Goal: Information Seeking & Learning: Learn about a topic

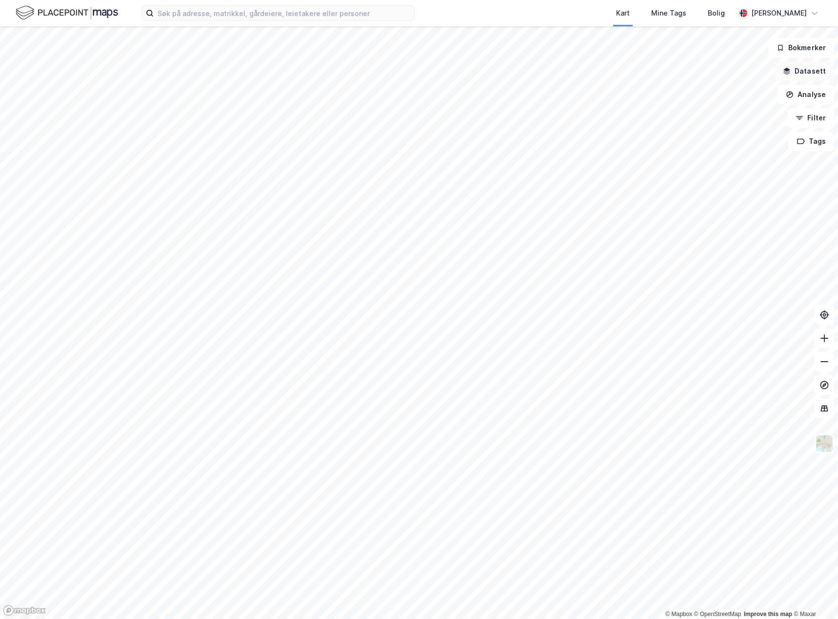
click at [817, 61] on button "Datasett" at bounding box center [803, 71] width 59 height 20
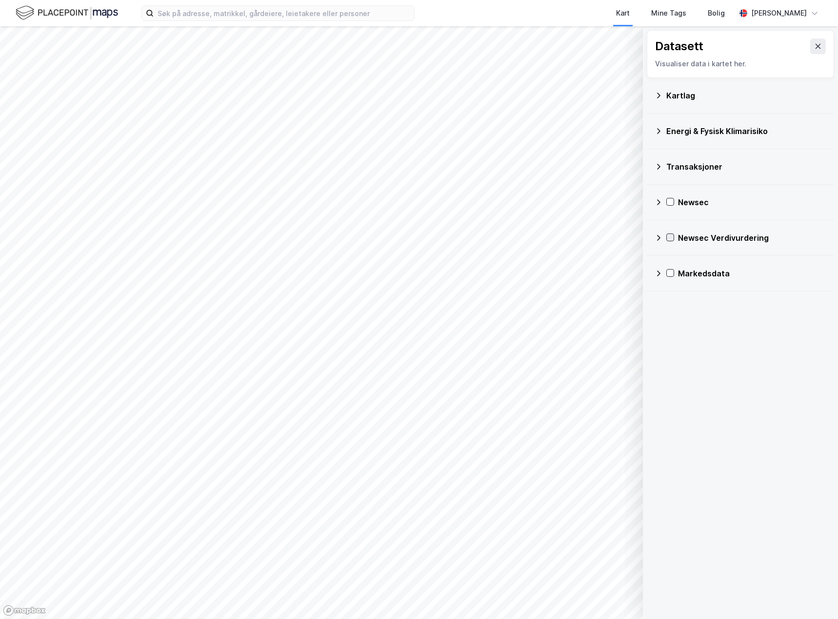
click at [672, 237] on icon at bounding box center [670, 237] width 5 height 3
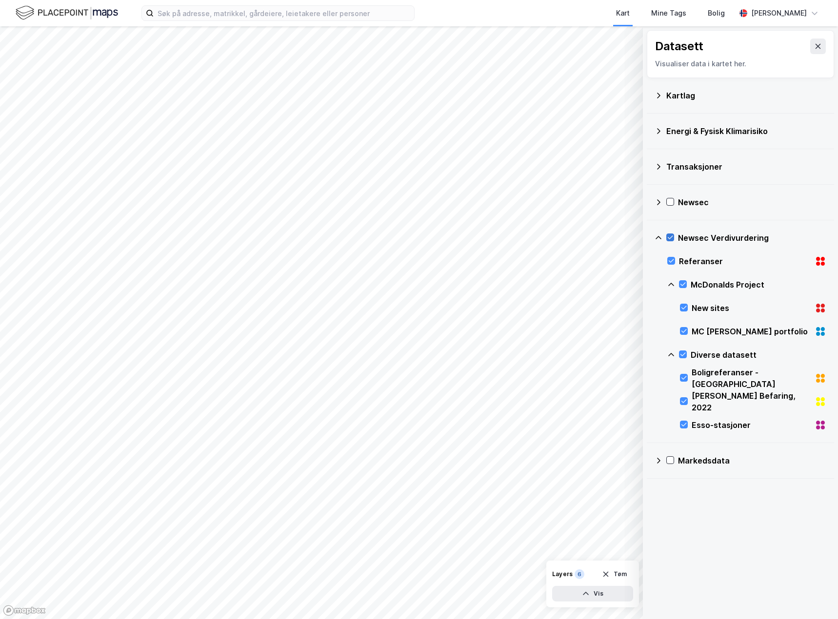
click at [672, 237] on icon at bounding box center [670, 237] width 5 height 3
click at [671, 261] on icon at bounding box center [671, 260] width 7 height 7
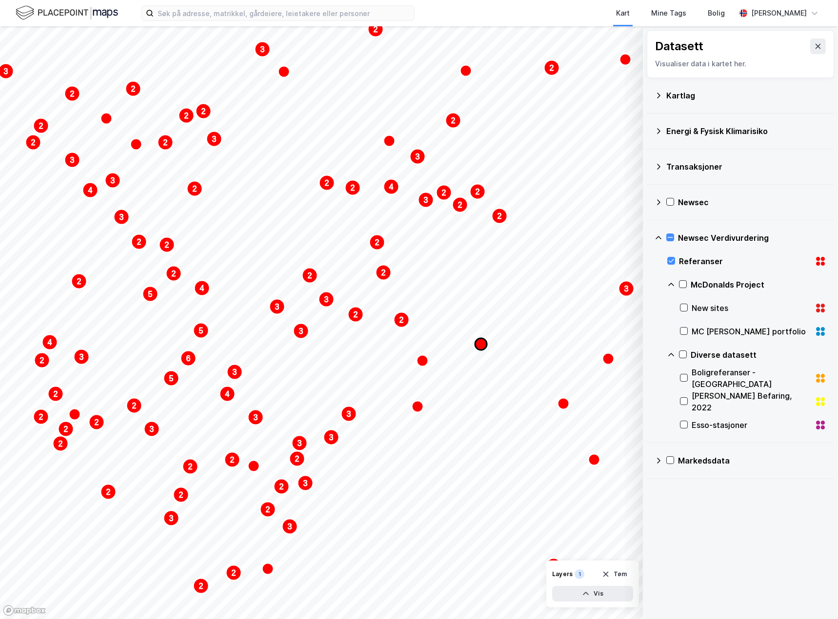
click at [479, 342] on icon "Map marker" at bounding box center [481, 344] width 12 height 12
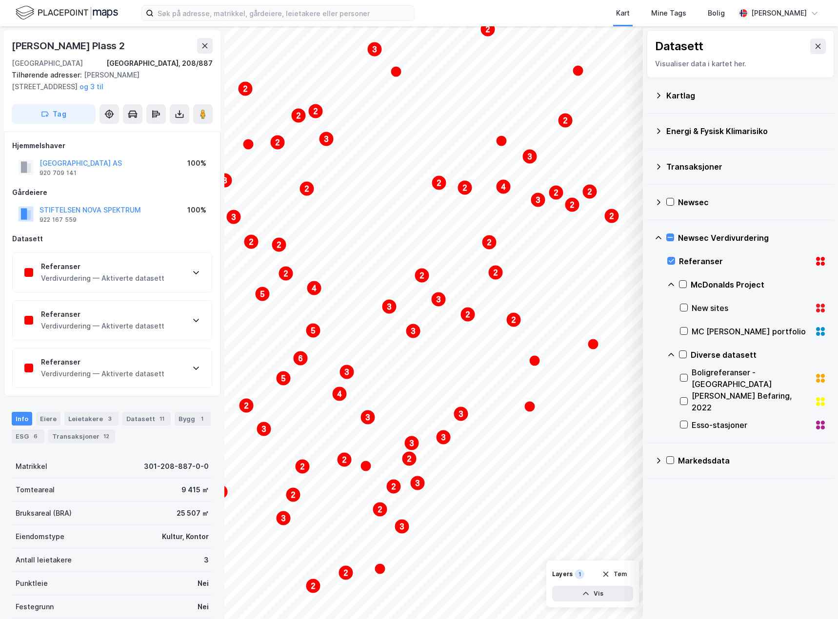
click at [179, 277] on div "Referanser Verdivurdering — Aktiverte datasett" at bounding box center [112, 272] width 199 height 39
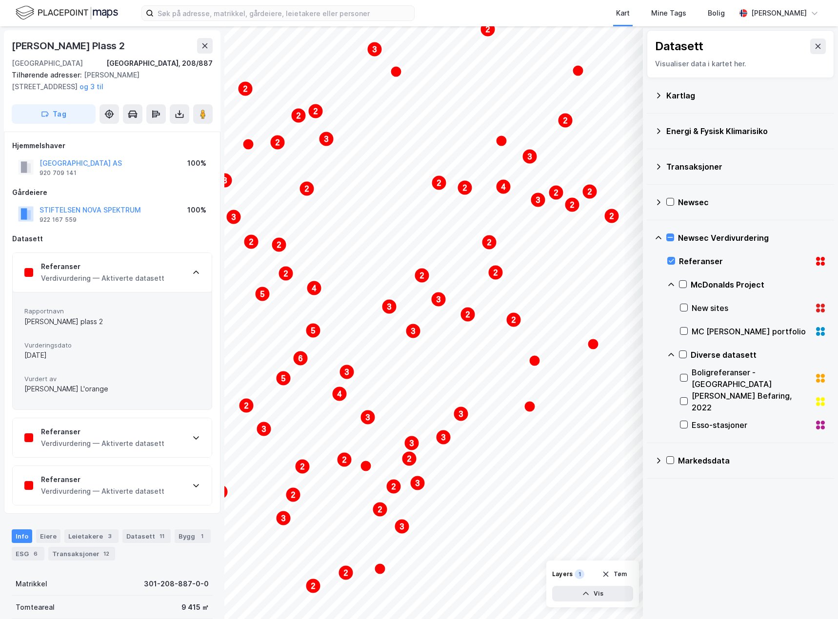
click at [94, 440] on div "Verdivurdering — Aktiverte datasett" at bounding box center [102, 444] width 123 height 12
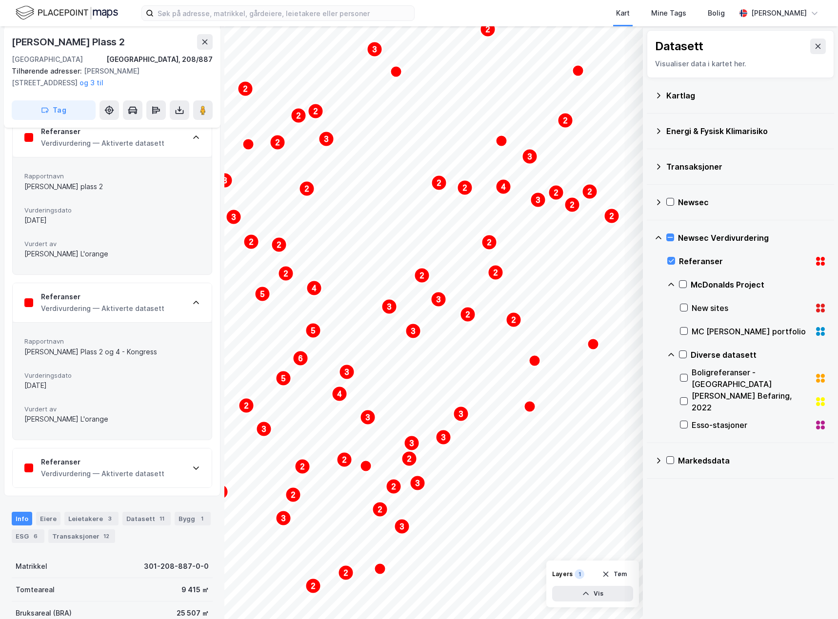
scroll to position [146, 0]
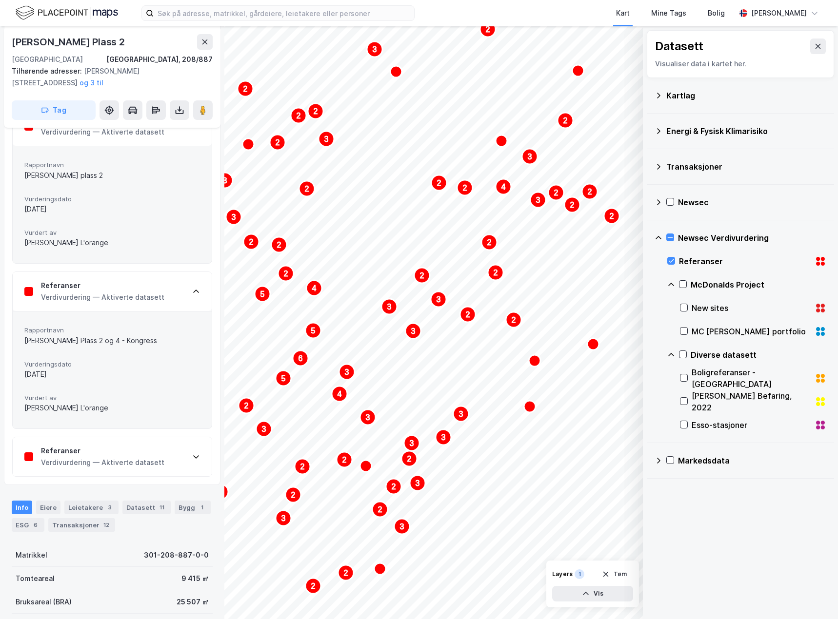
click at [103, 460] on div "Verdivurdering — Aktiverte datasett" at bounding box center [102, 463] width 123 height 12
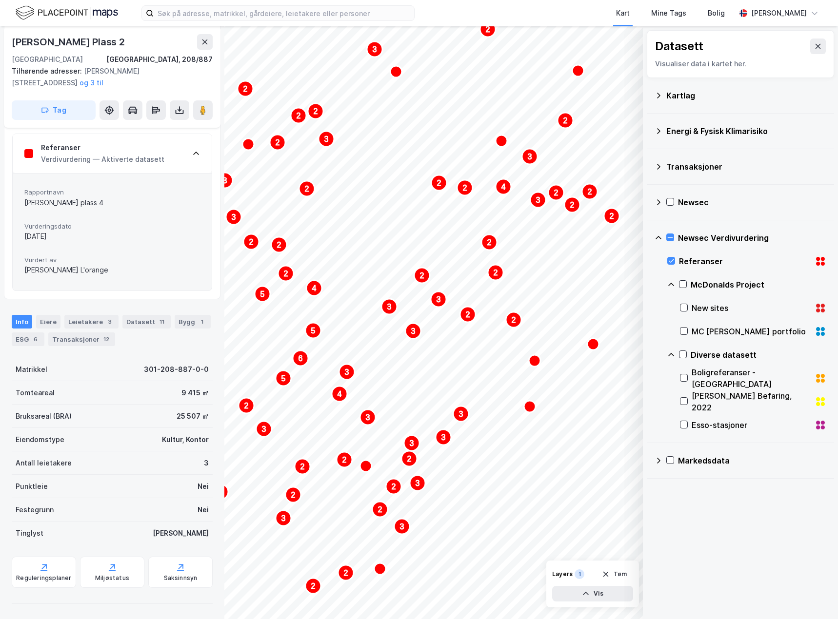
scroll to position [450, 0]
click at [33, 337] on div "6" at bounding box center [36, 339] width 10 height 10
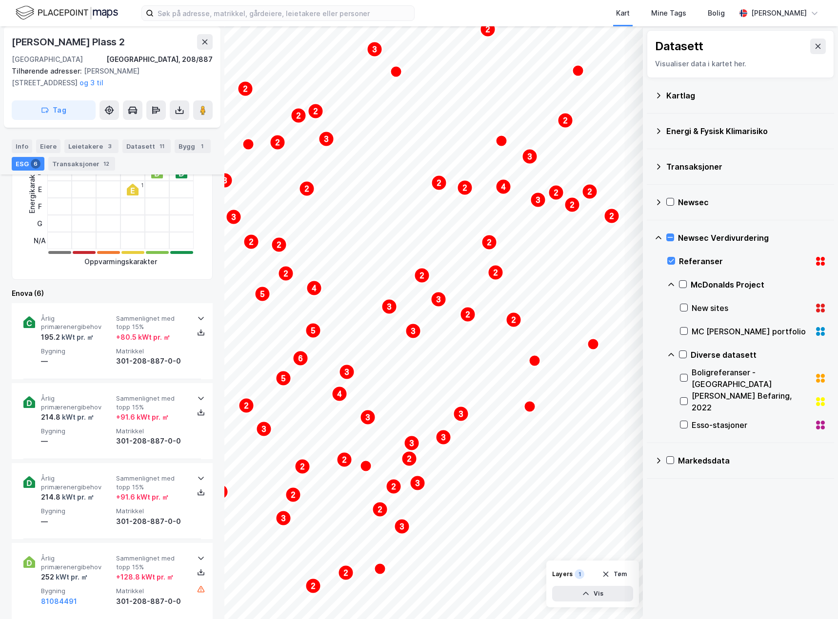
scroll to position [743, 0]
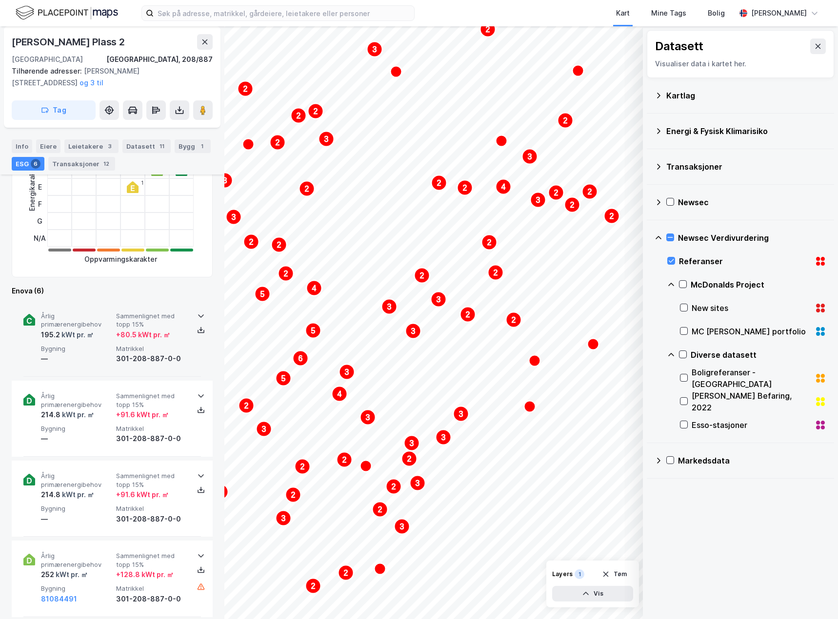
click at [92, 351] on span "Bygning" at bounding box center [76, 349] width 71 height 8
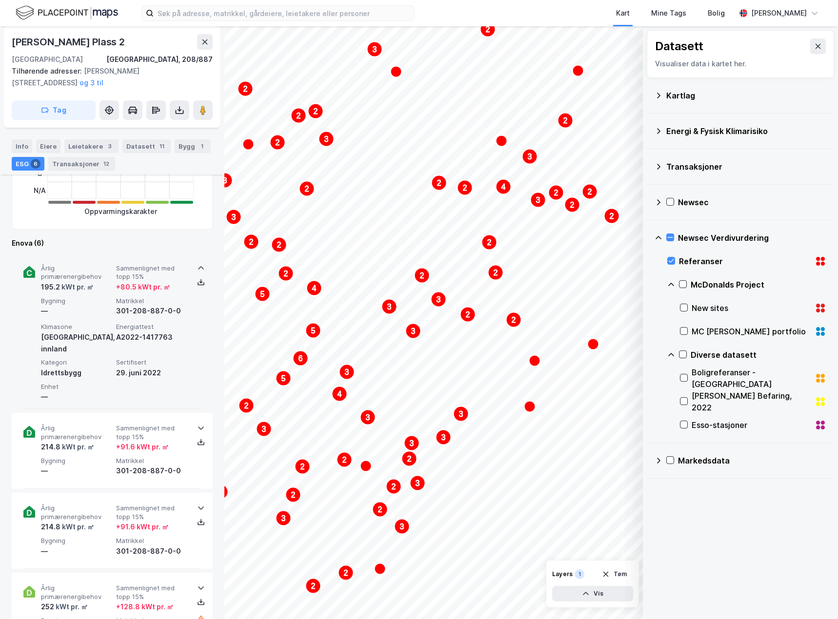
scroll to position [840, 0]
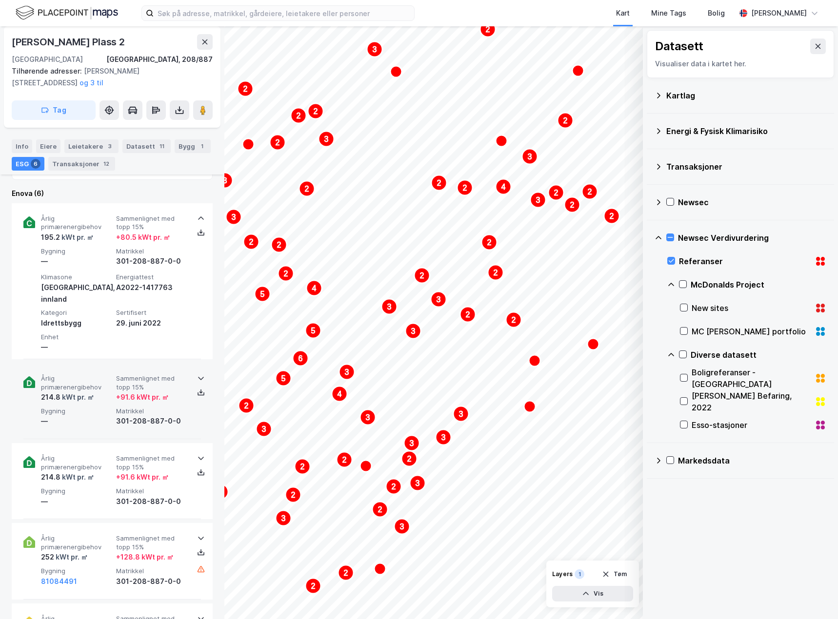
click at [93, 392] on div "kWt pr. ㎡" at bounding box center [77, 398] width 34 height 12
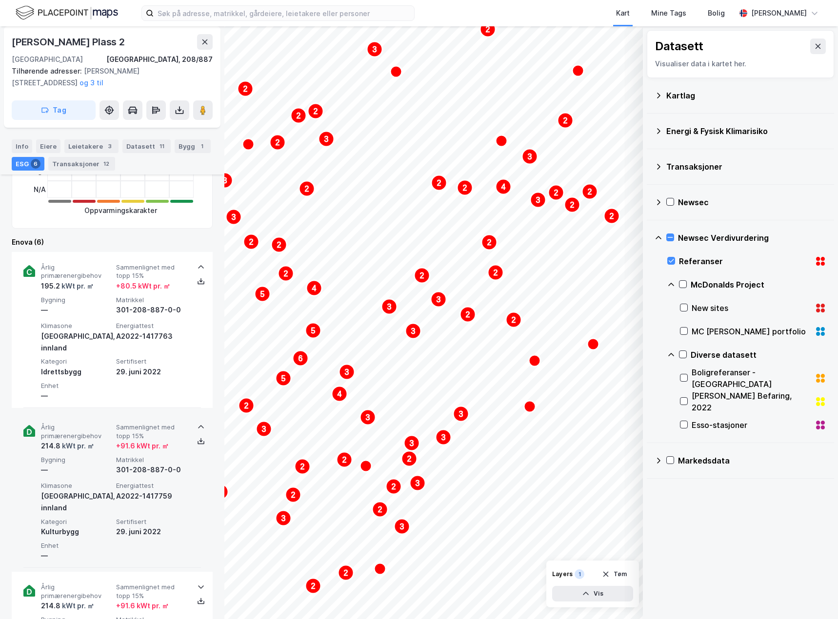
scroll to position [889, 0]
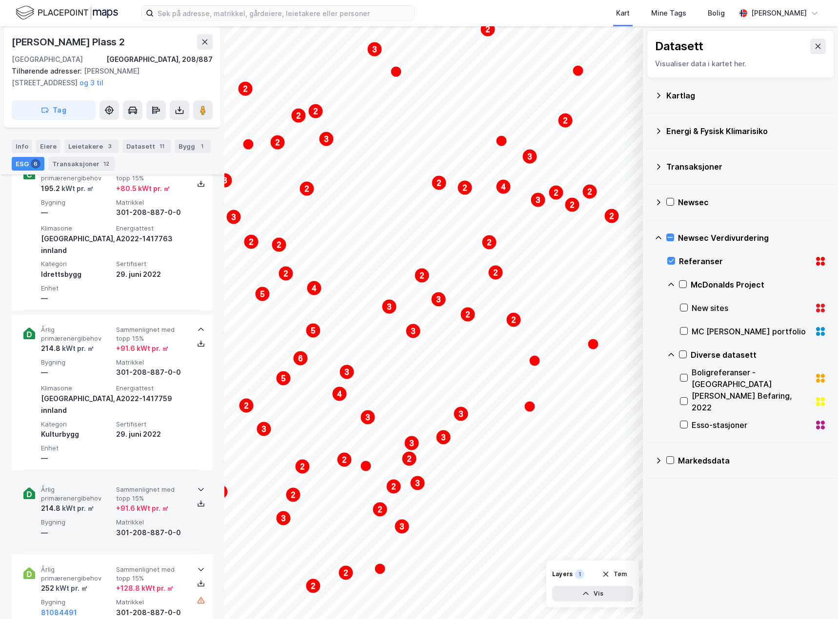
click at [92, 494] on div "Årlig primærenergibehov 214.8 kWt pr. ㎡ Sammenlignet med topp 15% + 91.6 kWt pr…" at bounding box center [114, 512] width 146 height 53
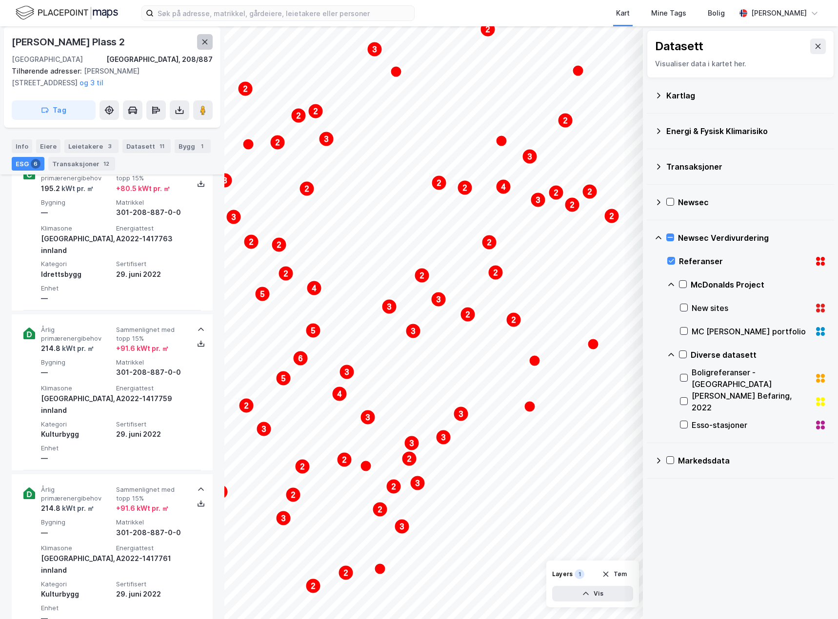
click at [202, 45] on icon at bounding box center [205, 42] width 8 height 8
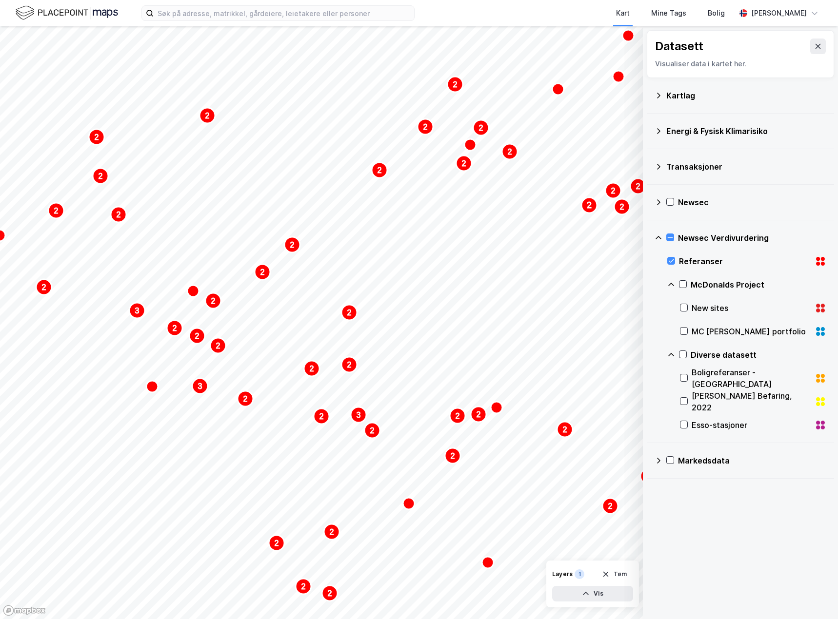
click at [829, 564] on div "2 2 3 2 2 2 2 3 2 2 2 2 2 3 3 2 2 2 4 3 5 5 6 2 4 5 2 2 3 2 4 2" at bounding box center [419, 322] width 838 height 593
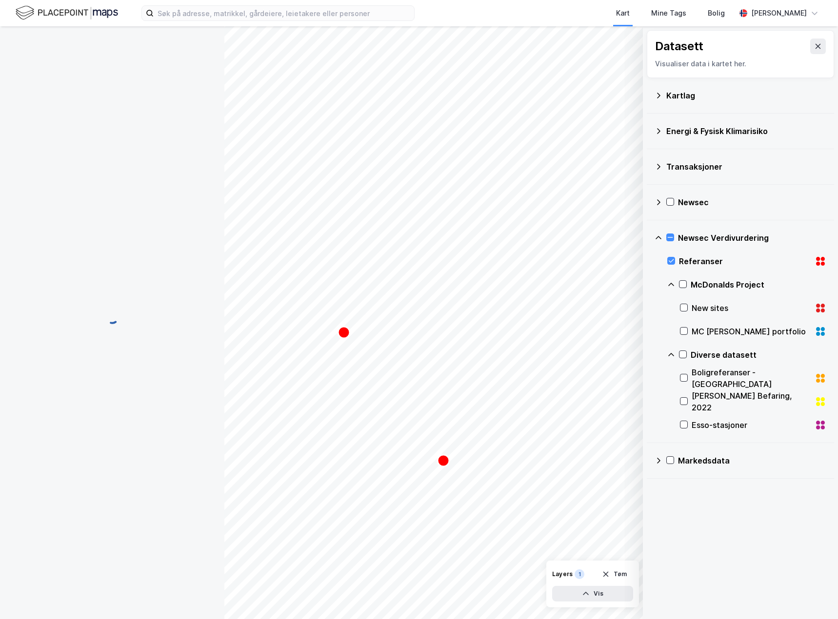
scroll to position [415, 0]
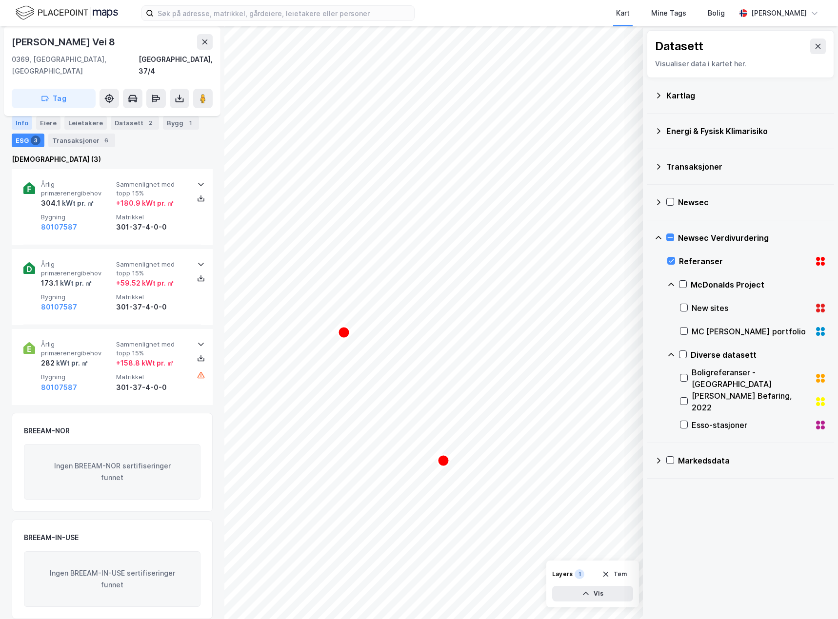
click at [15, 118] on div "Info" at bounding box center [22, 123] width 20 height 14
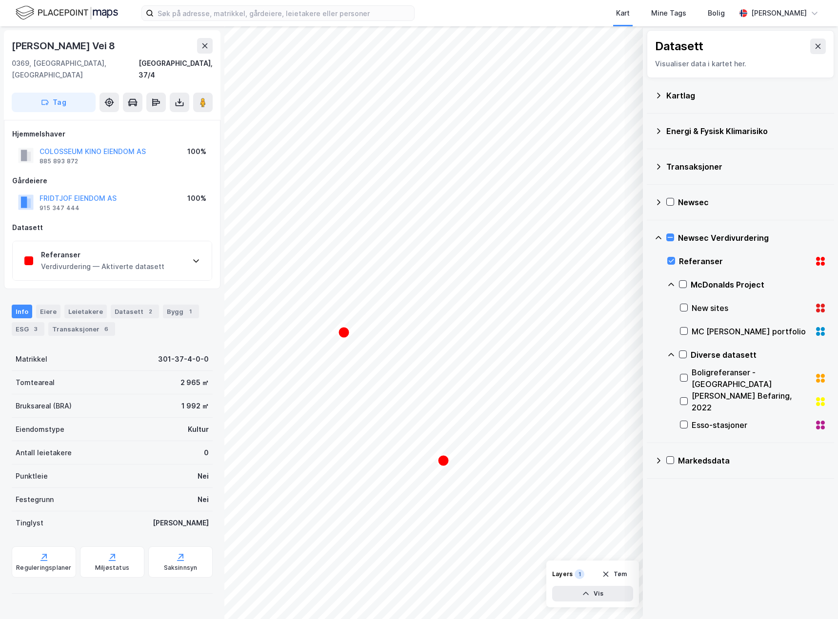
click at [104, 249] on div "Referanser" at bounding box center [102, 255] width 123 height 12
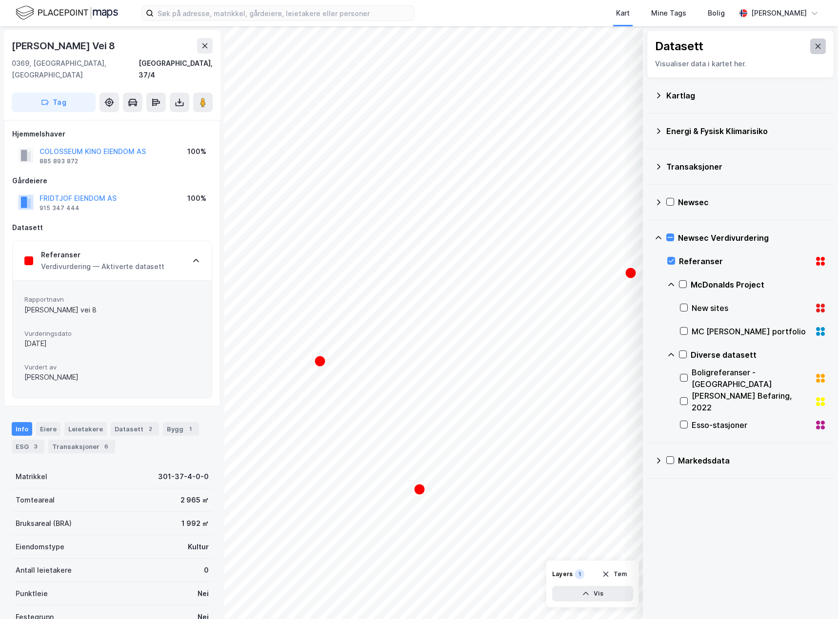
click at [815, 44] on button at bounding box center [818, 47] width 16 height 16
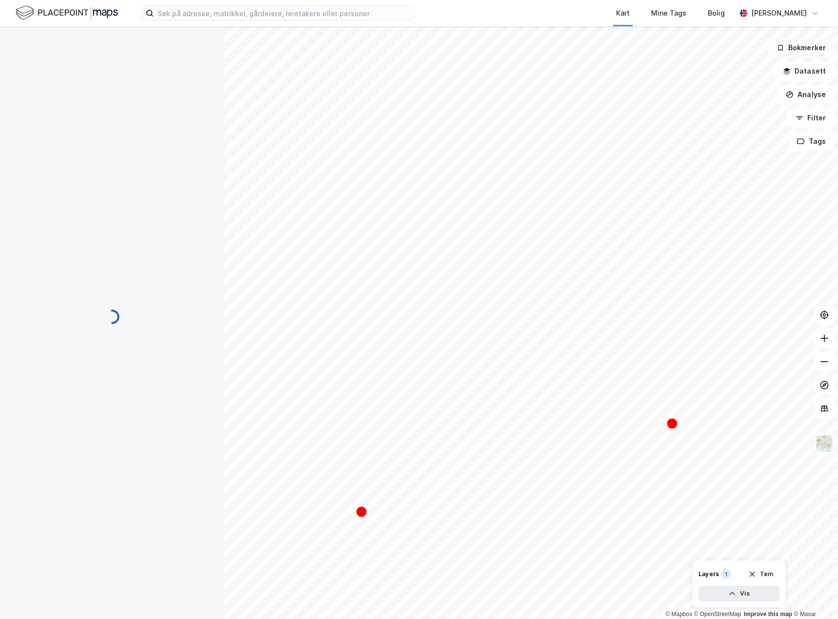
scroll to position [104, 0]
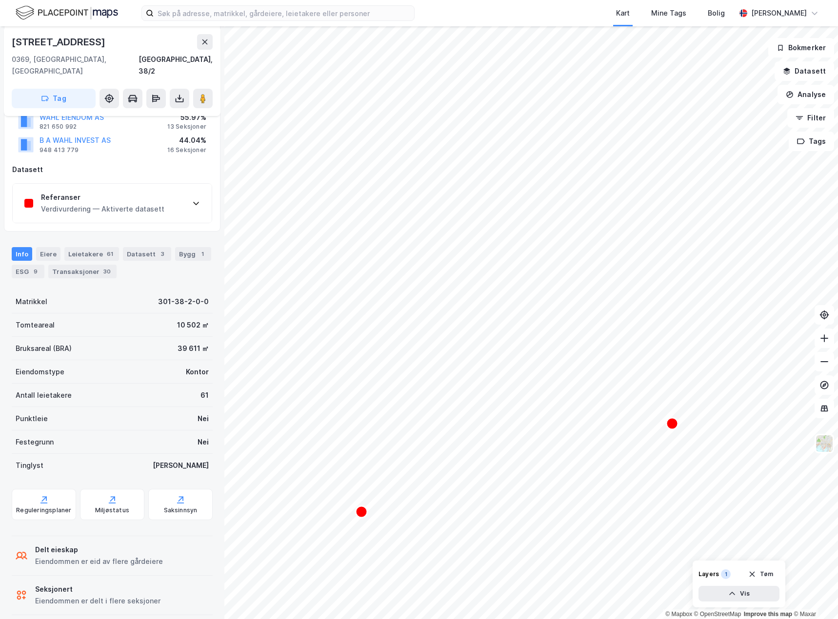
click at [180, 192] on div "Referanser Verdivurdering — Aktiverte datasett" at bounding box center [112, 203] width 199 height 39
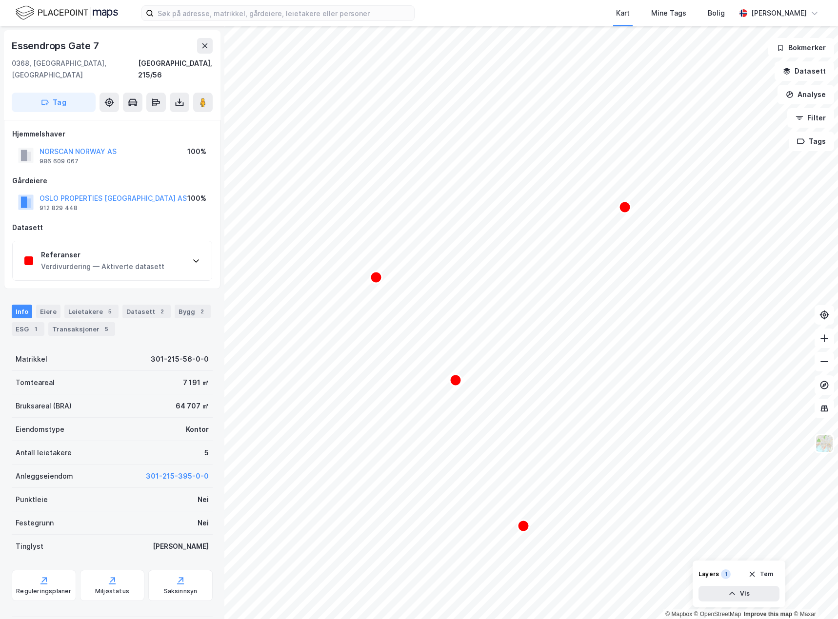
scroll to position [2, 0]
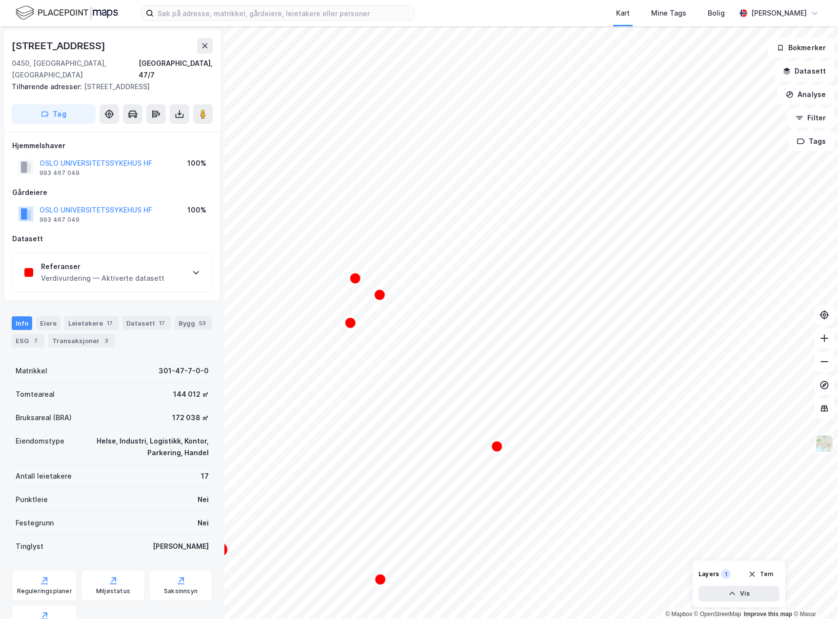
scroll to position [2, 0]
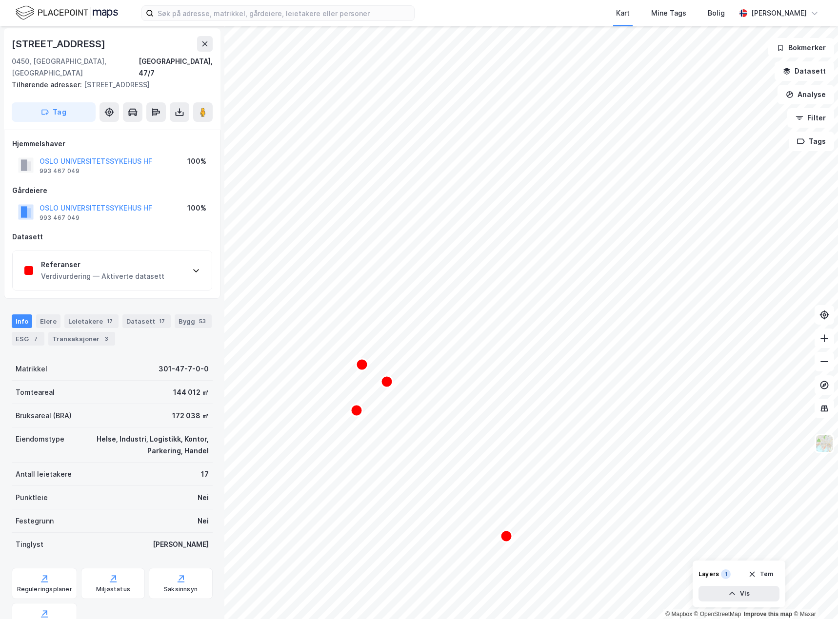
click at [143, 259] on div "Referanser" at bounding box center [102, 265] width 123 height 12
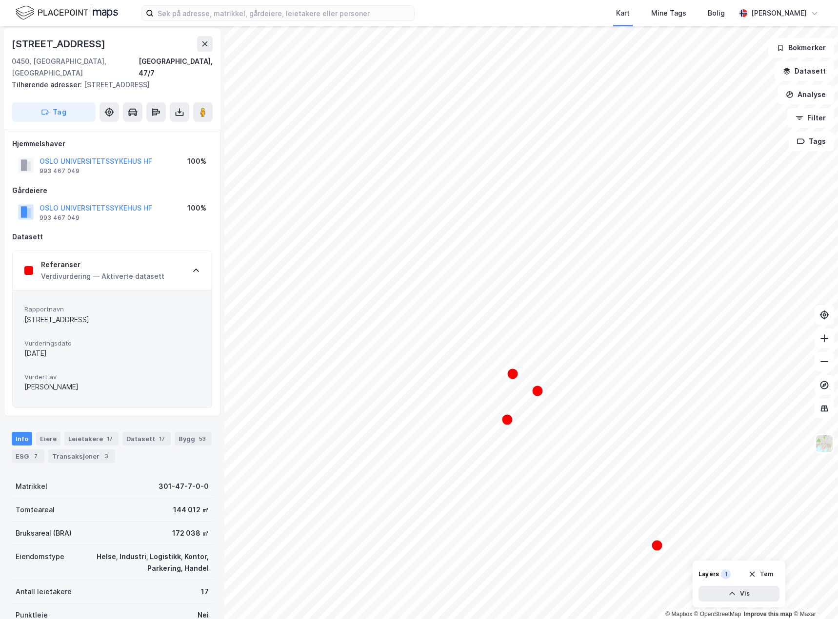
scroll to position [2, 0]
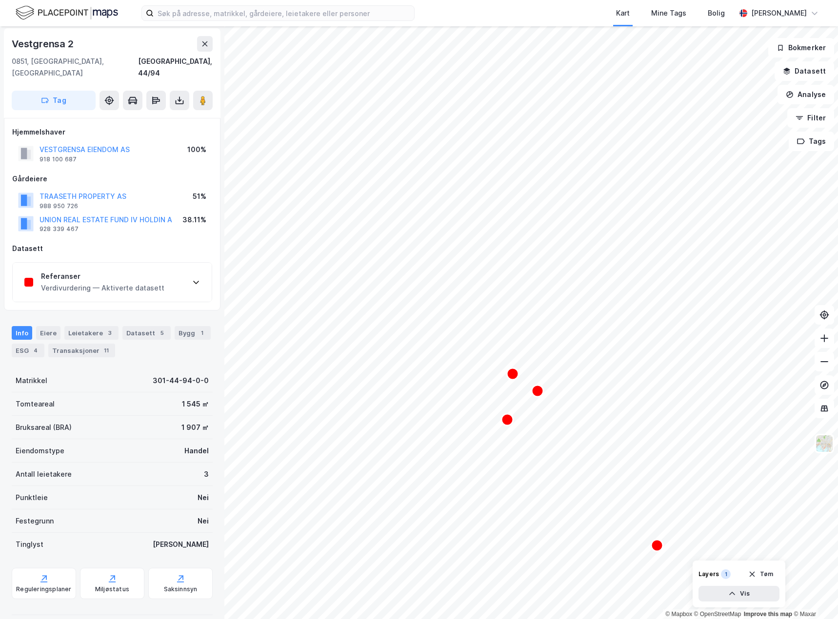
click at [138, 271] on div "Referanser" at bounding box center [102, 277] width 123 height 12
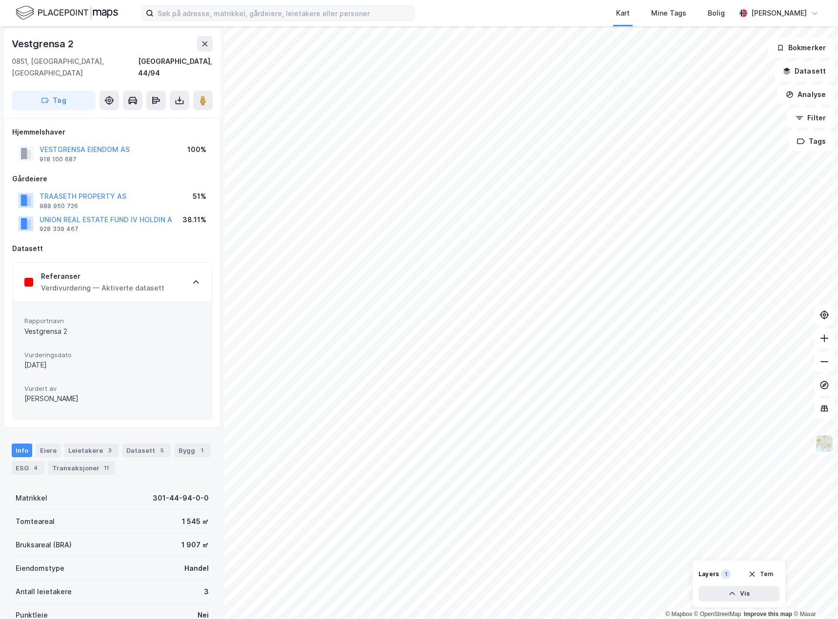
scroll to position [0, 0]
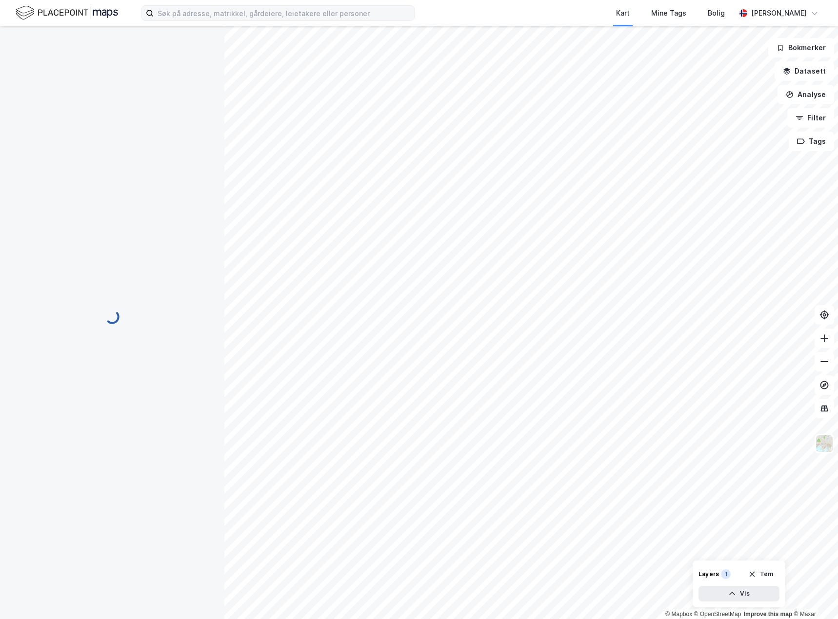
scroll to position [2, 0]
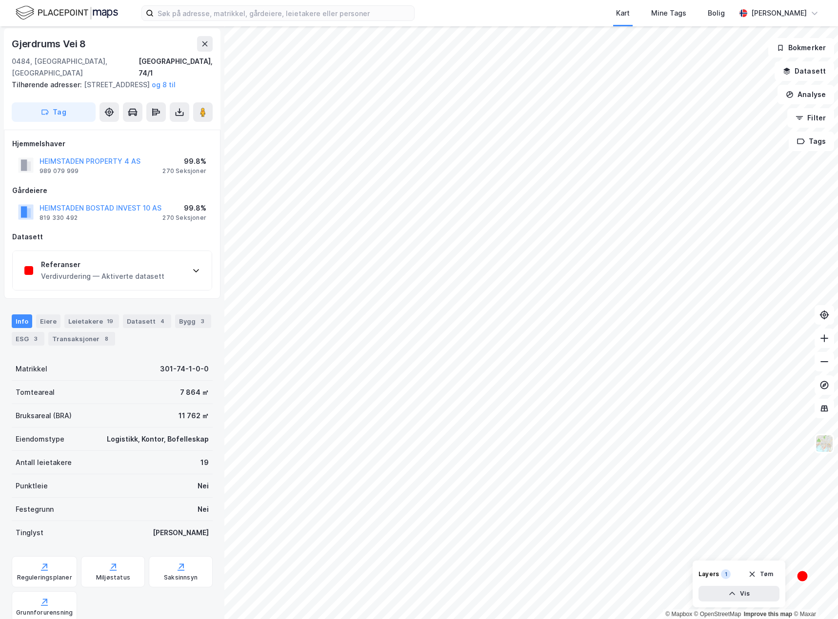
click at [184, 273] on div "Referanser Verdivurdering — Aktiverte datasett" at bounding box center [112, 270] width 199 height 39
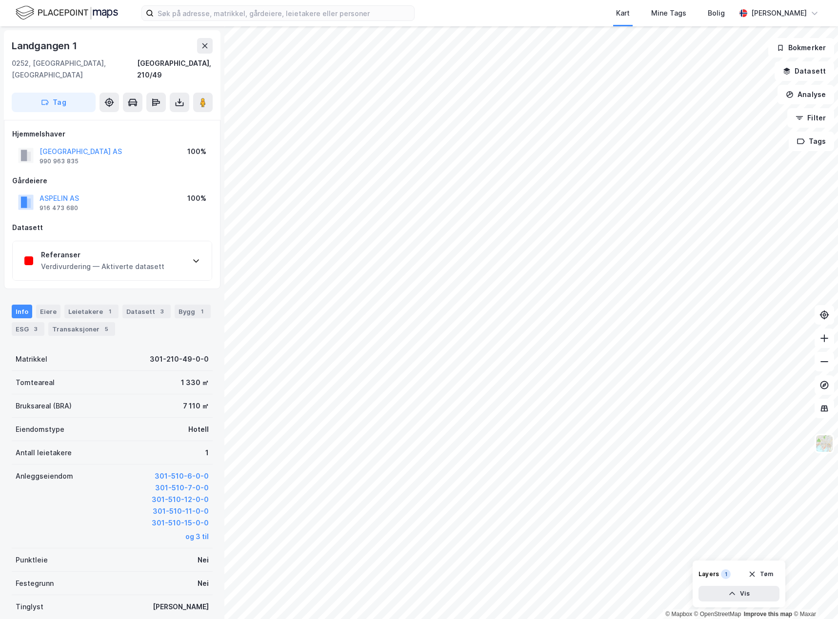
scroll to position [2, 0]
click at [186, 243] on div "Referanser Verdivurdering — Aktiverte datasett" at bounding box center [112, 258] width 199 height 39
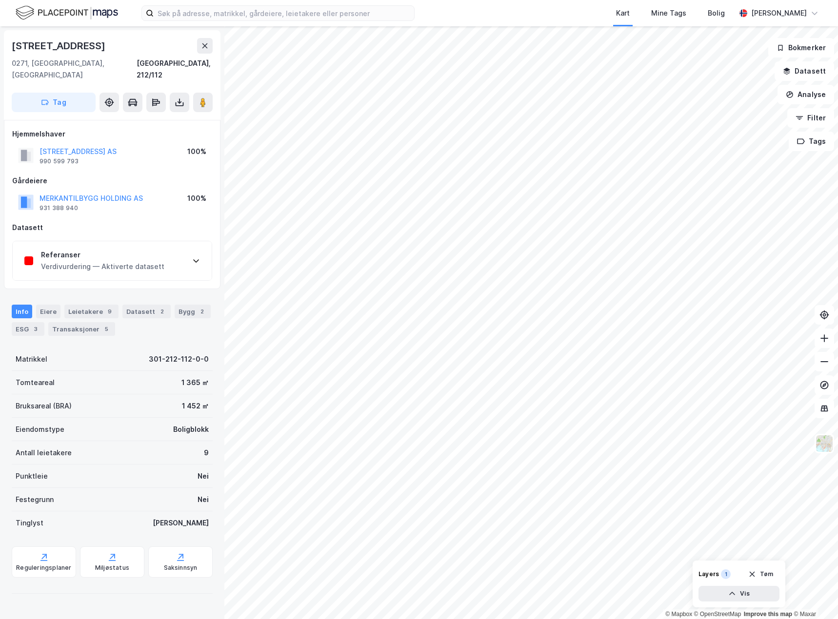
click at [183, 253] on div "Referanser Verdivurdering — Aktiverte datasett" at bounding box center [112, 260] width 199 height 39
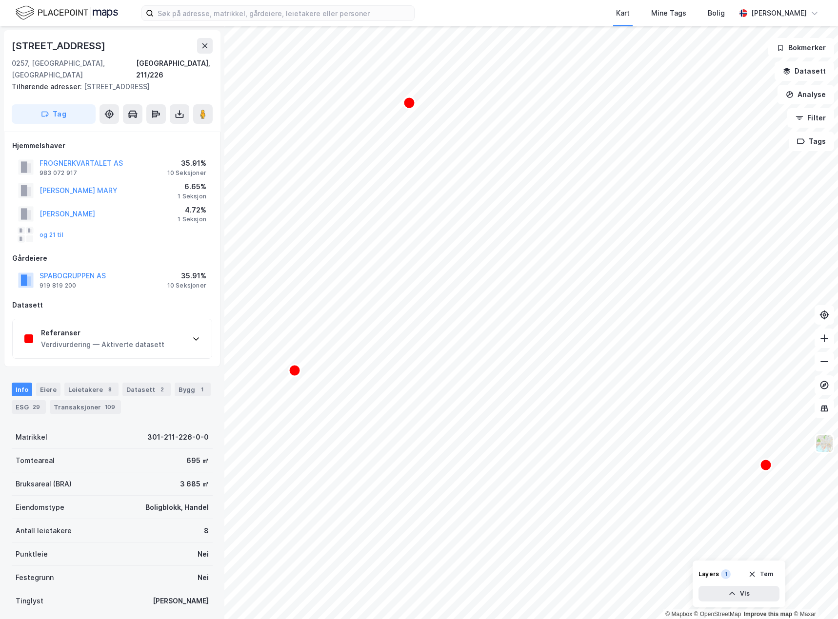
scroll to position [2, 0]
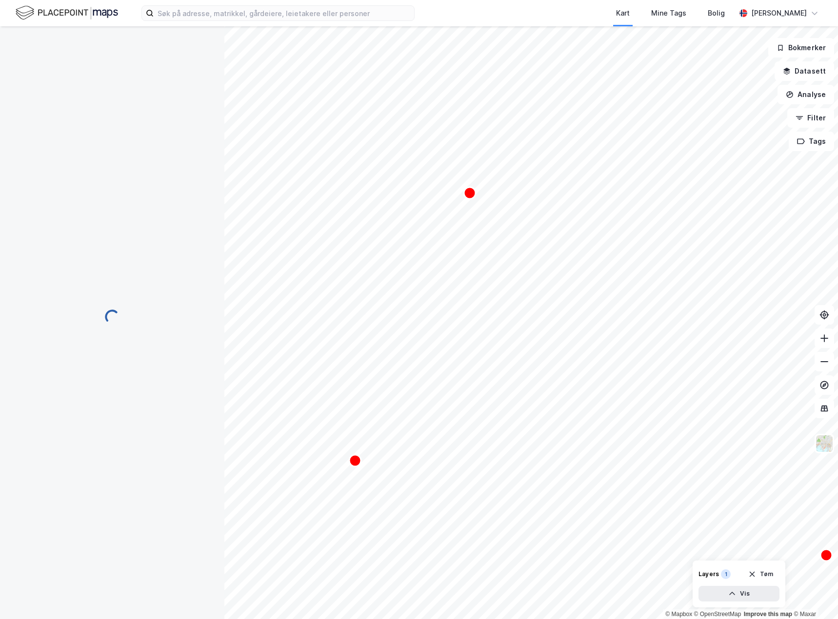
scroll to position [2, 0]
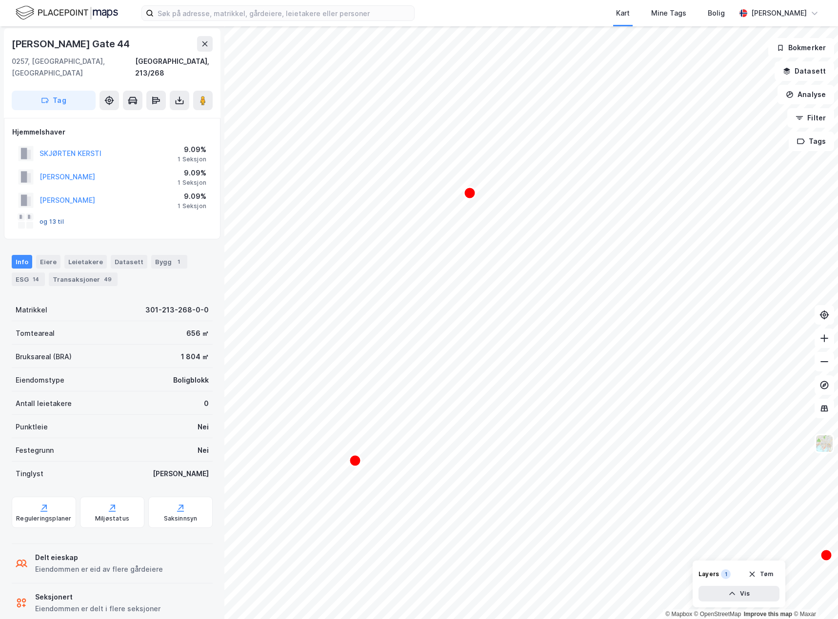
click at [0, 0] on button "og 13 til" at bounding box center [0, 0] width 0 height 0
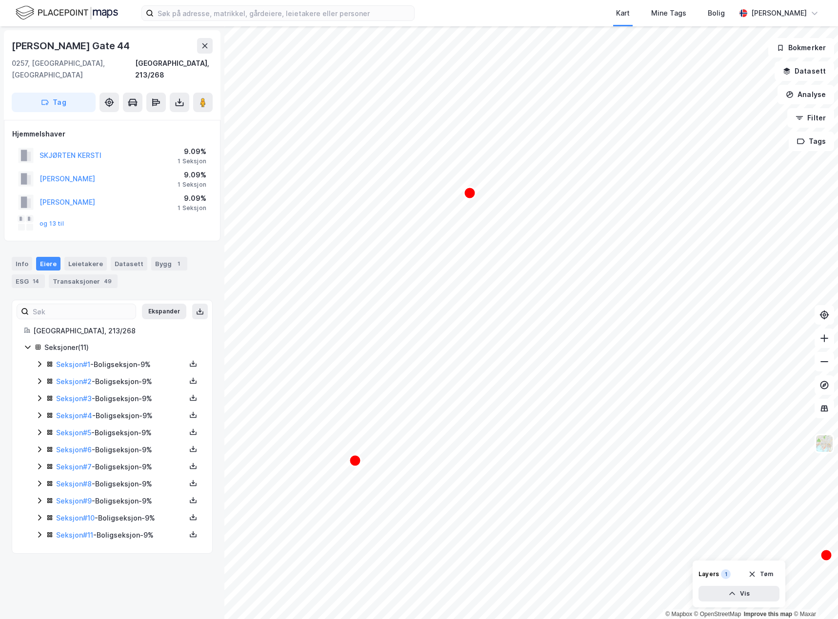
click at [37, 360] on icon at bounding box center [40, 364] width 8 height 8
click at [38, 411] on icon at bounding box center [40, 415] width 8 height 8
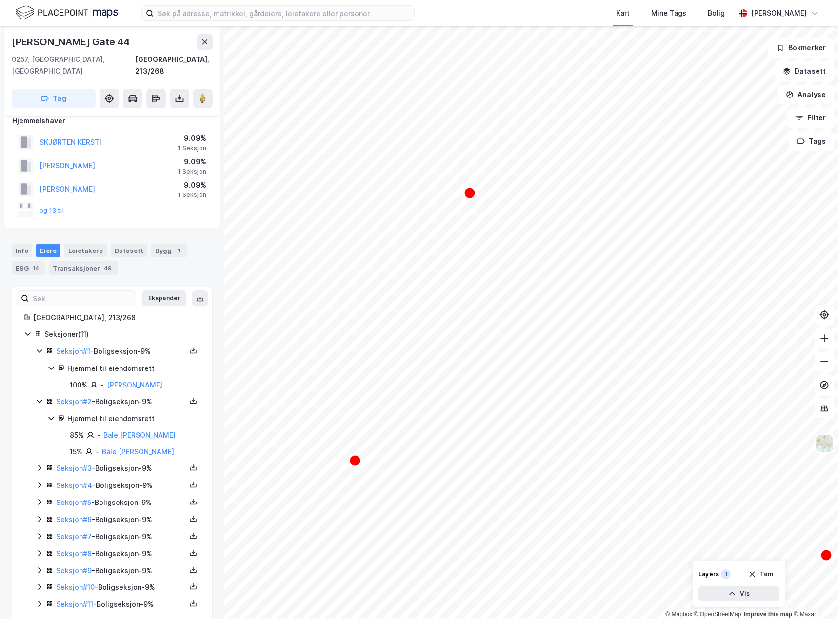
scroll to position [17, 0]
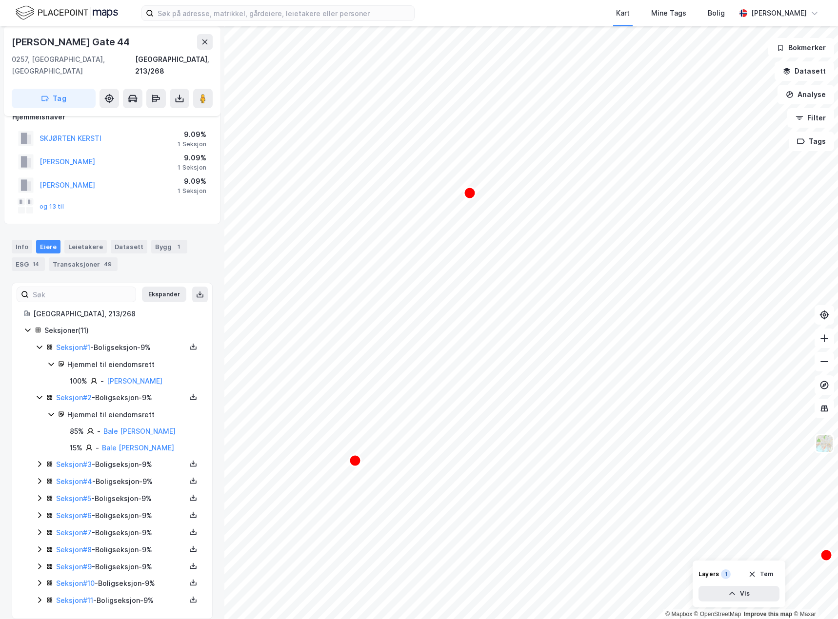
click at [37, 460] on icon at bounding box center [40, 464] width 8 height 8
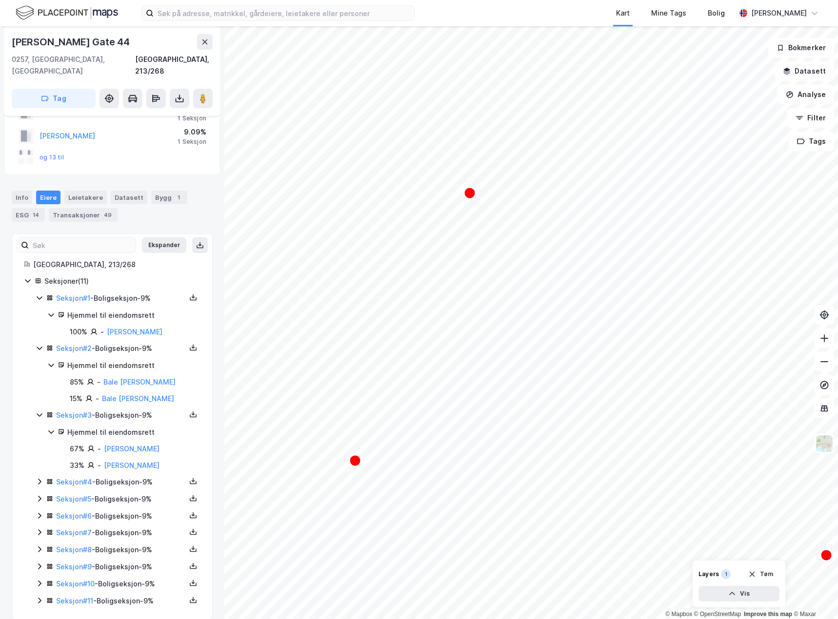
scroll to position [67, 0]
click at [39, 477] on icon at bounding box center [40, 481] width 8 height 8
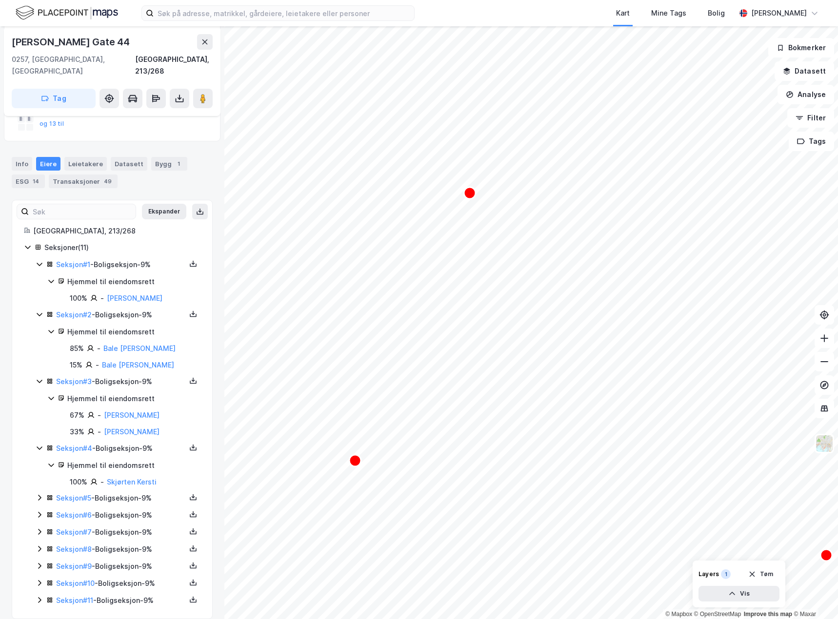
click at [39, 494] on icon at bounding box center [40, 498] width 8 height 8
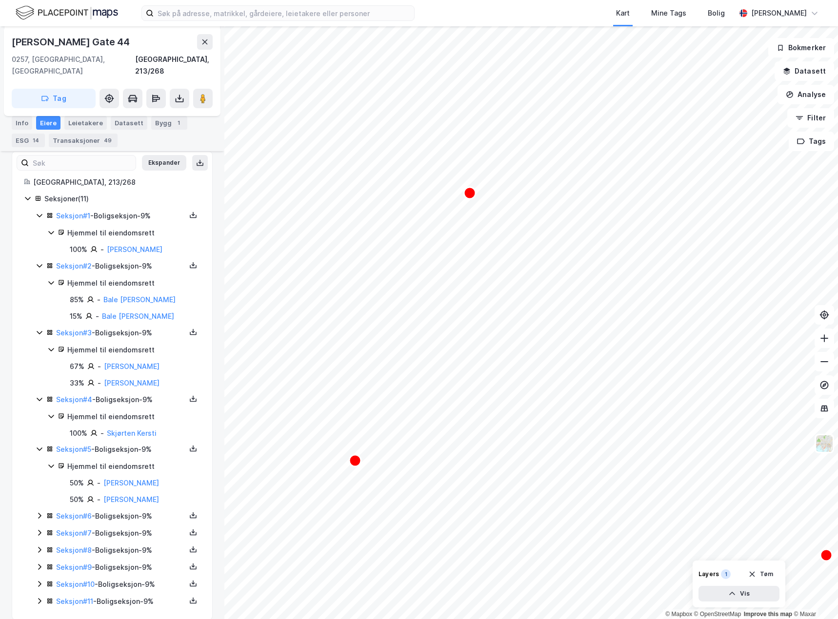
scroll to position [150, 0]
click at [38, 511] on icon at bounding box center [40, 515] width 8 height 8
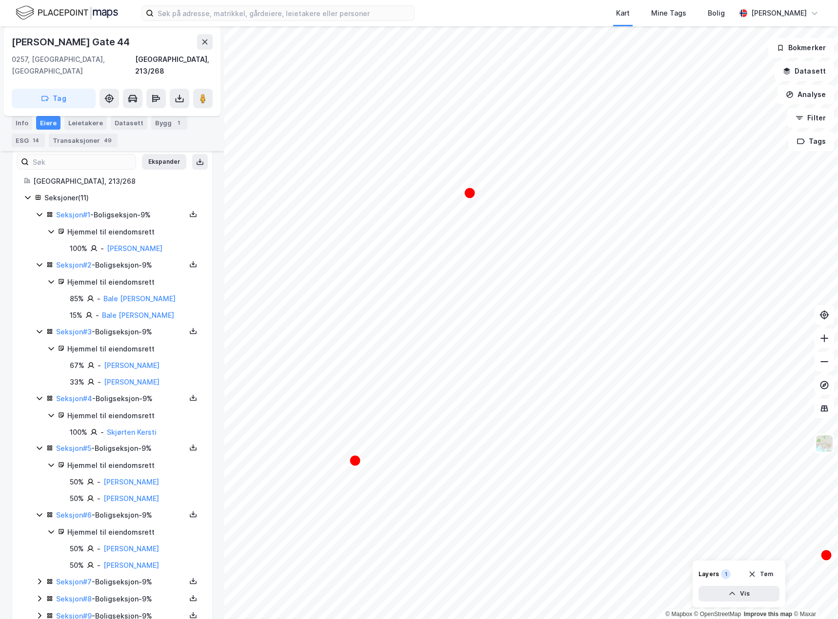
scroll to position [199, 0]
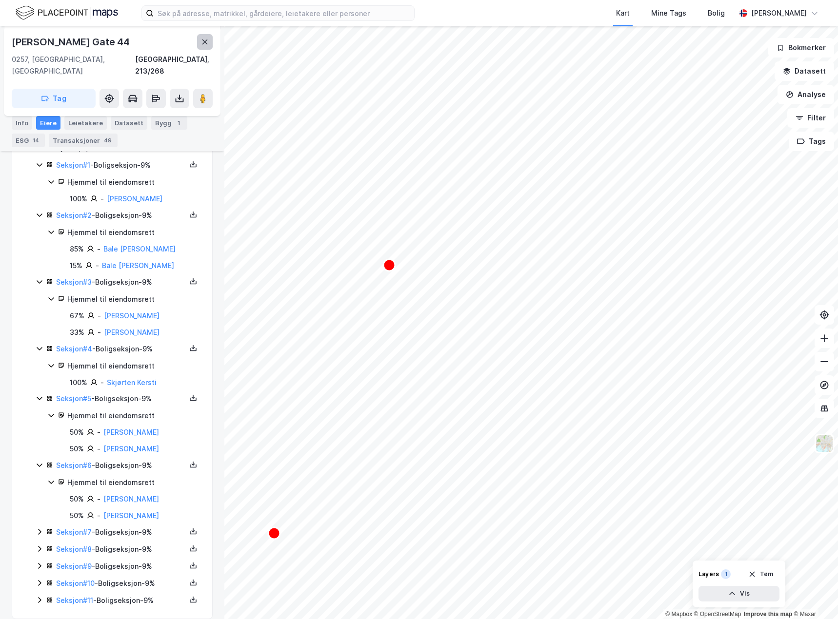
click at [205, 41] on icon at bounding box center [204, 41] width 5 height 5
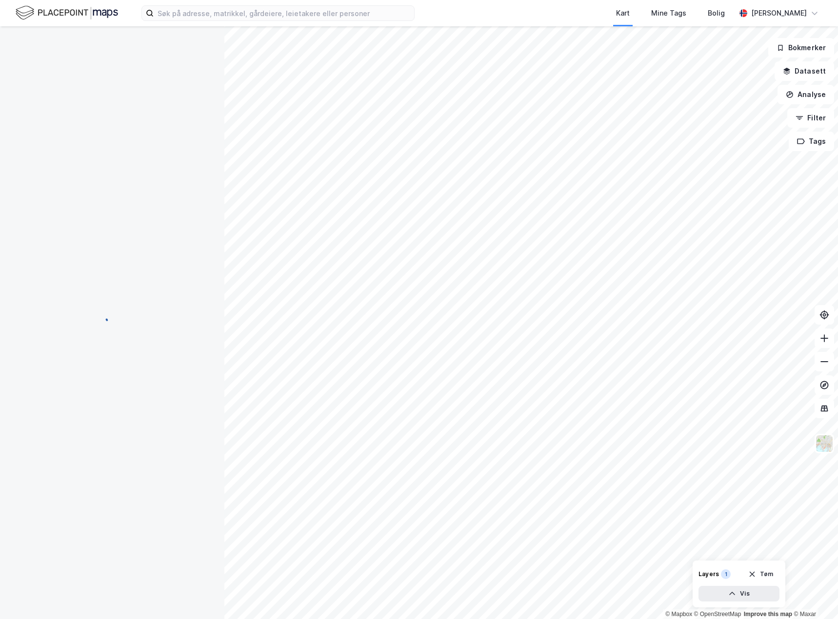
scroll to position [34, 0]
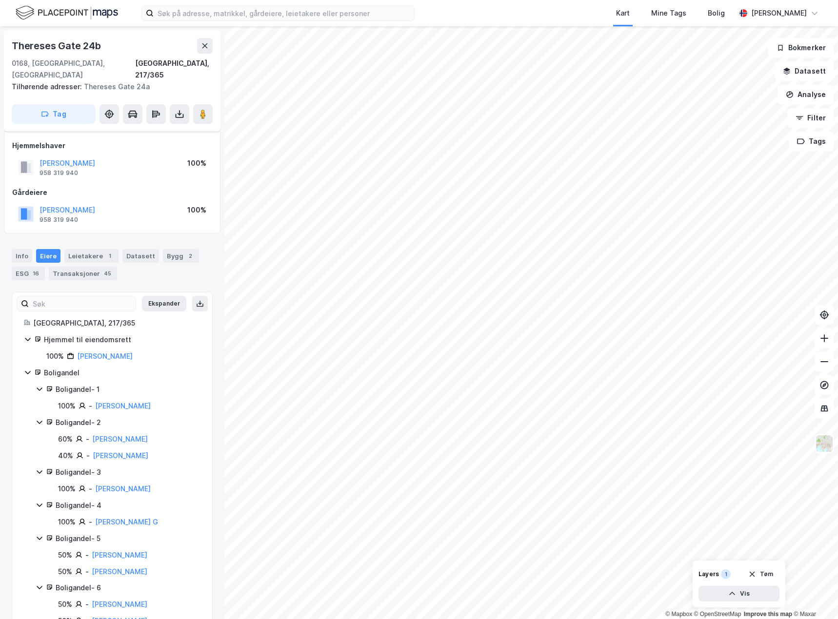
scroll to position [34, 0]
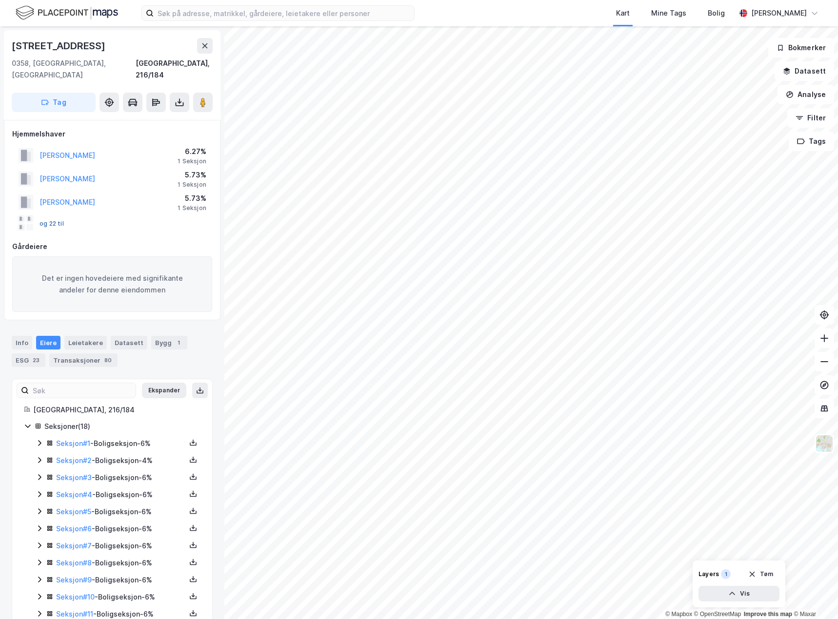
click at [0, 0] on button "og 22 til" at bounding box center [0, 0] width 0 height 0
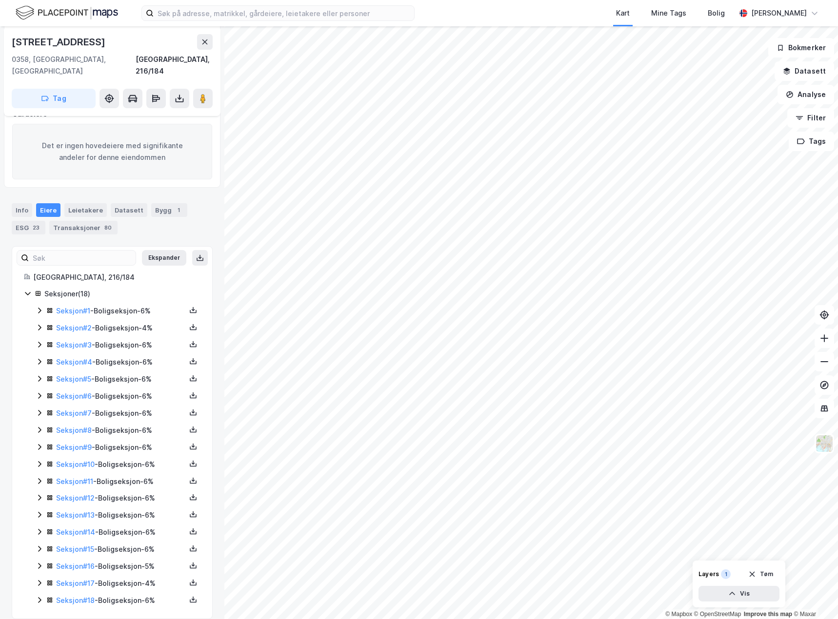
click at [39, 307] on icon at bounding box center [40, 311] width 8 height 8
click at [39, 358] on icon at bounding box center [39, 361] width 3 height 6
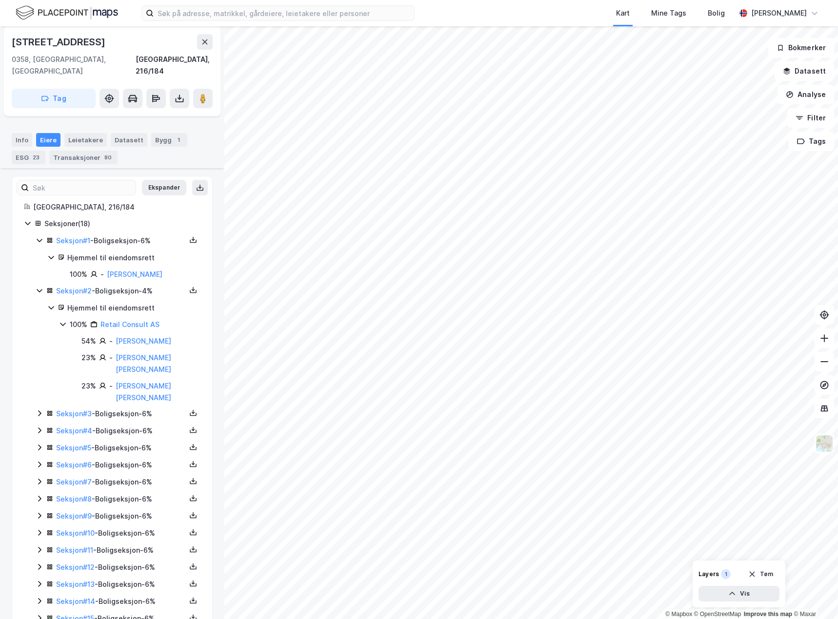
scroll to position [230, 0]
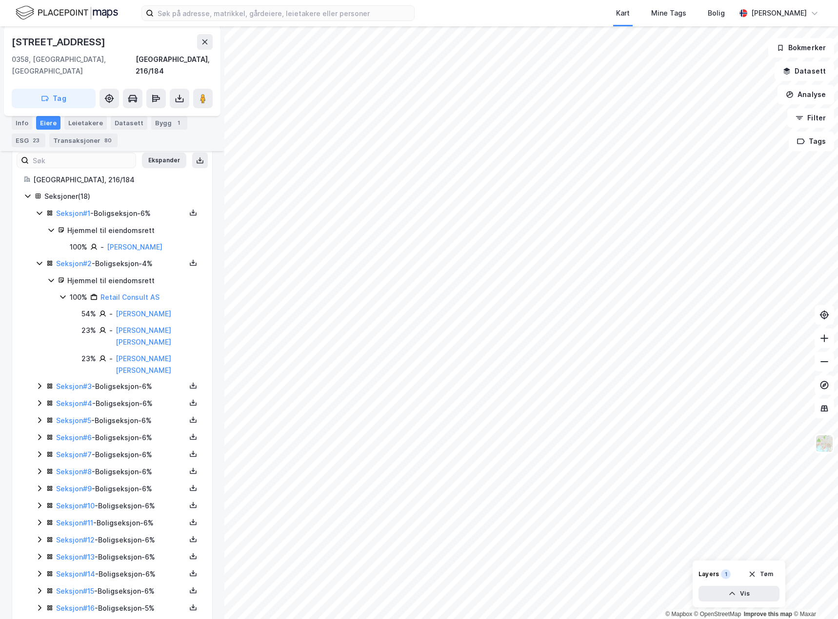
click at [38, 382] on icon at bounding box center [40, 386] width 8 height 8
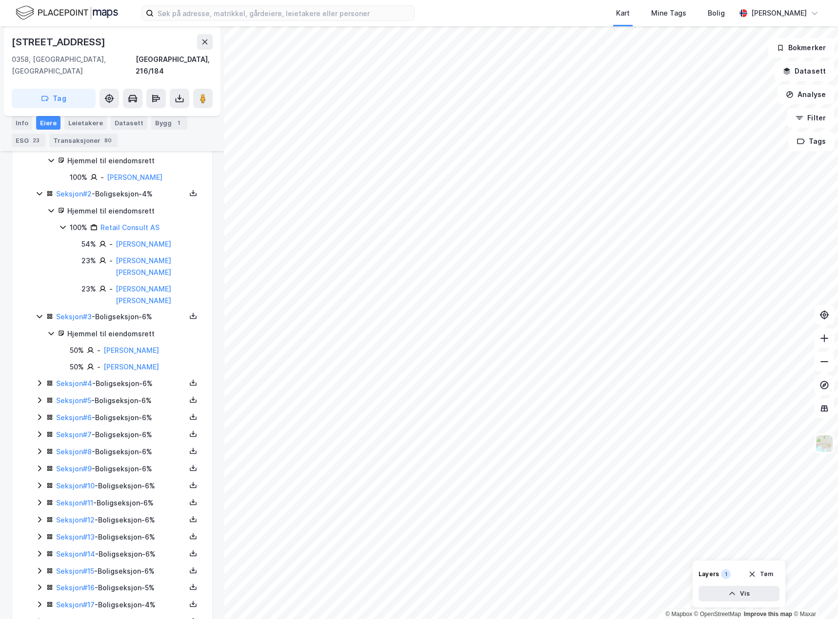
scroll to position [321, 0]
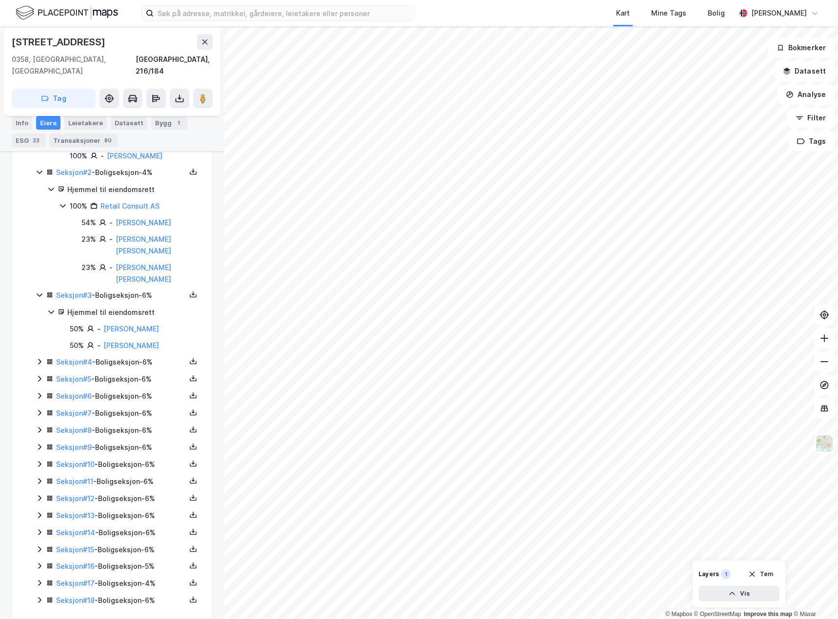
click at [37, 358] on icon at bounding box center [40, 362] width 8 height 8
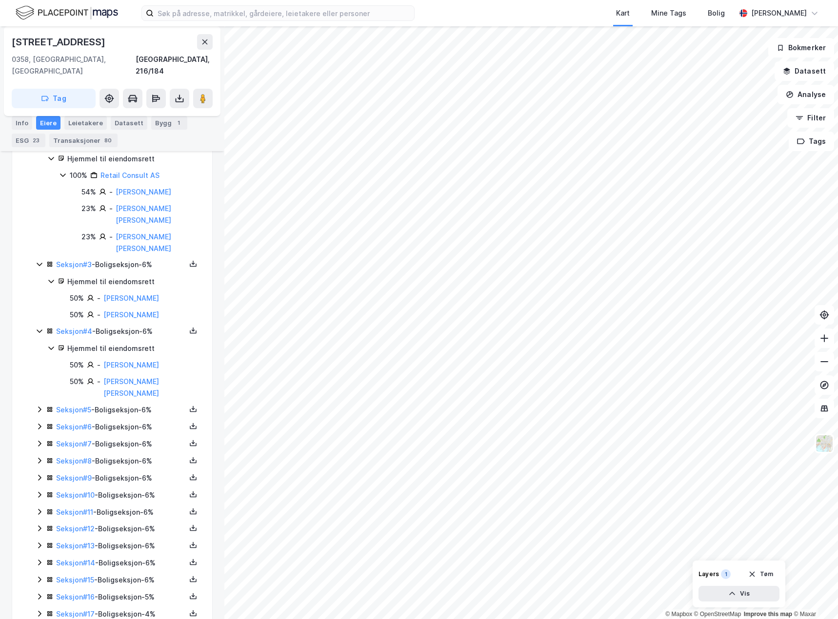
scroll to position [371, 0]
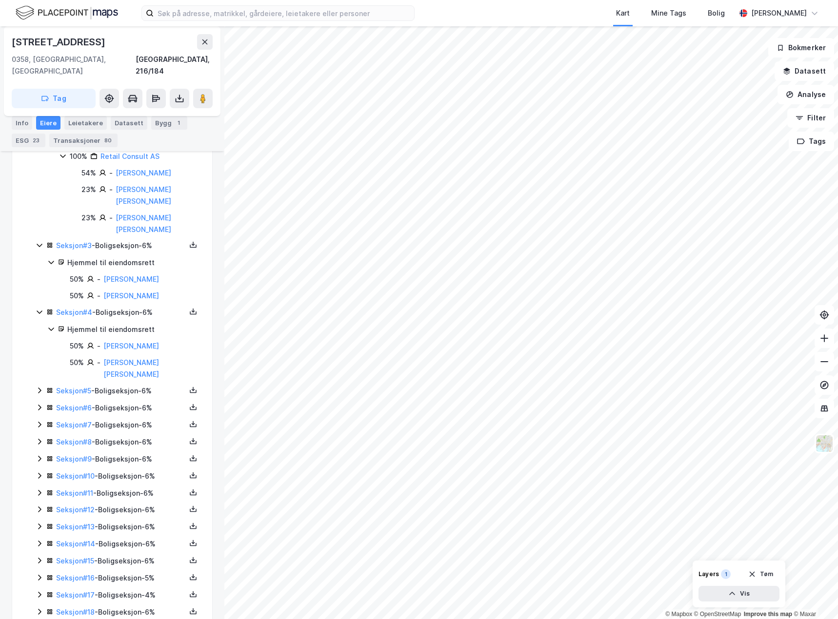
click at [38, 387] on icon at bounding box center [40, 391] width 8 height 8
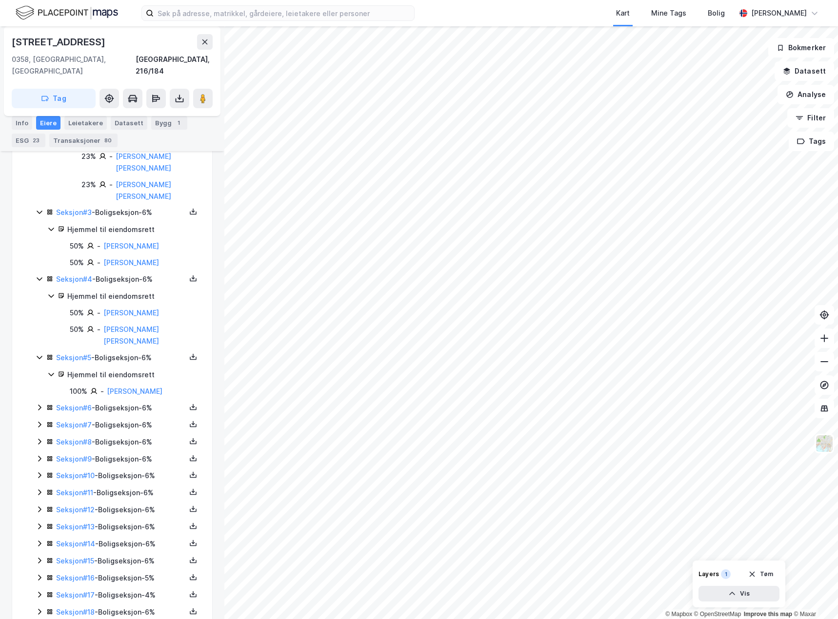
click at [39, 404] on icon at bounding box center [40, 408] width 8 height 8
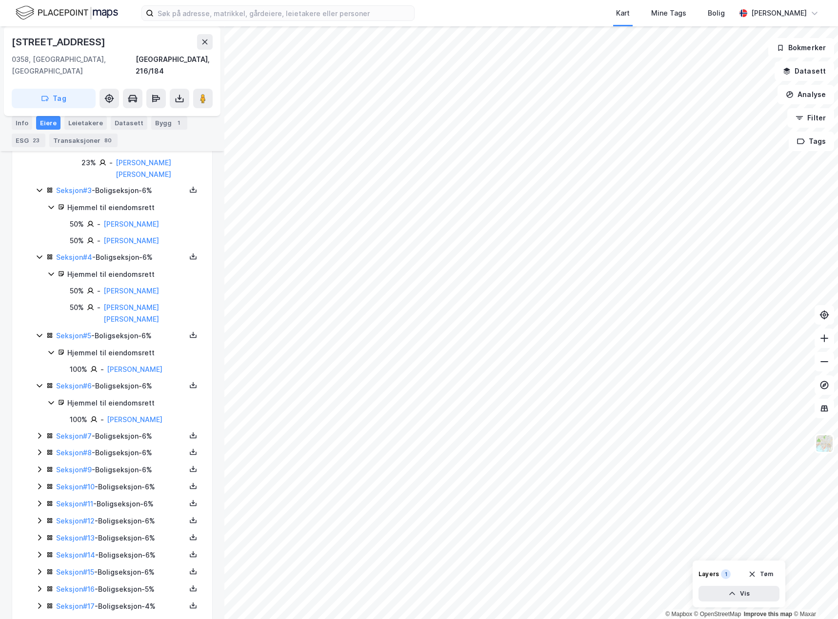
scroll to position [437, 0]
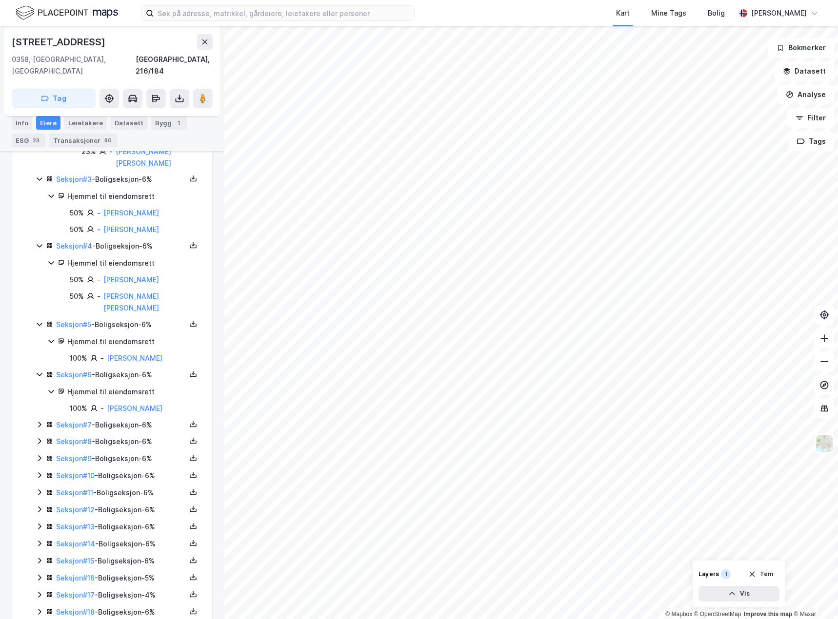
click at [37, 421] on icon at bounding box center [40, 425] width 8 height 8
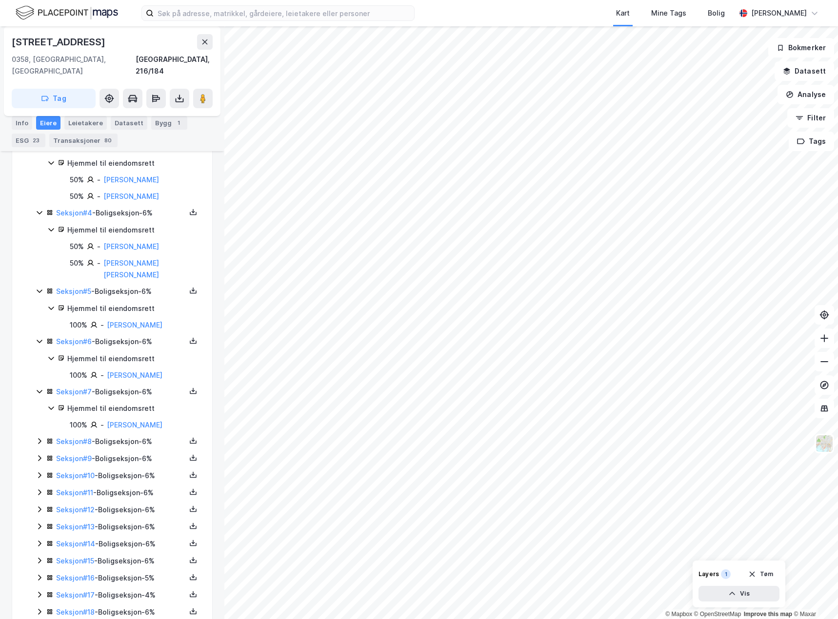
click at [41, 437] on icon at bounding box center [40, 441] width 8 height 8
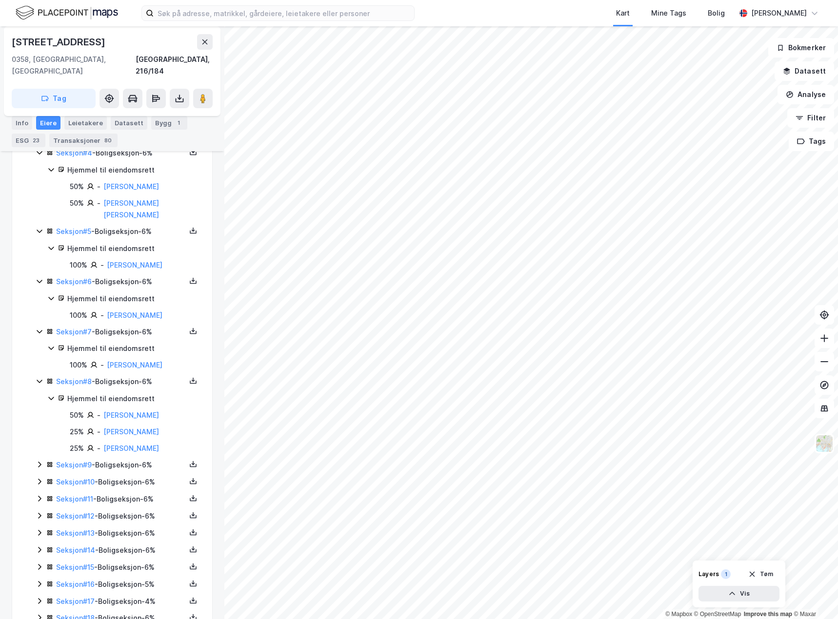
scroll to position [537, 0]
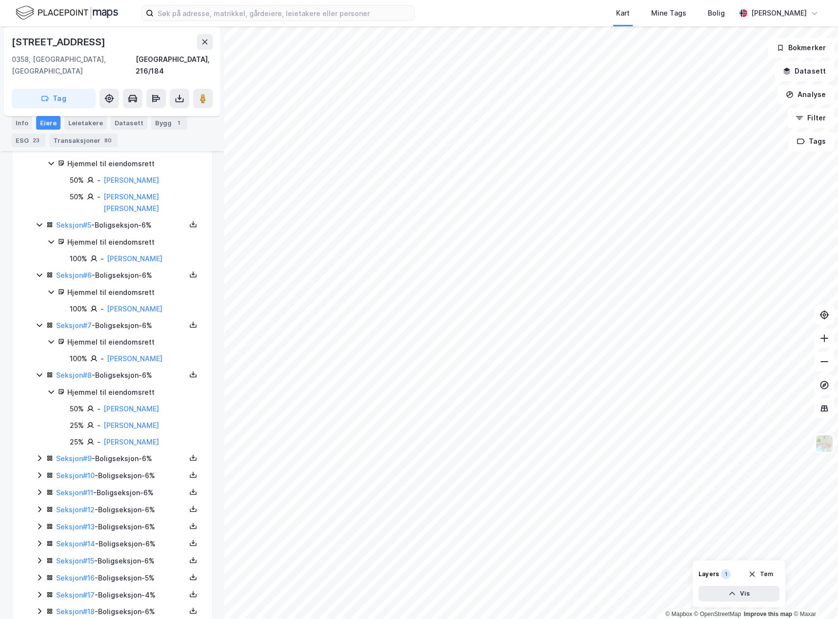
click at [38, 454] on icon at bounding box center [40, 458] width 8 height 8
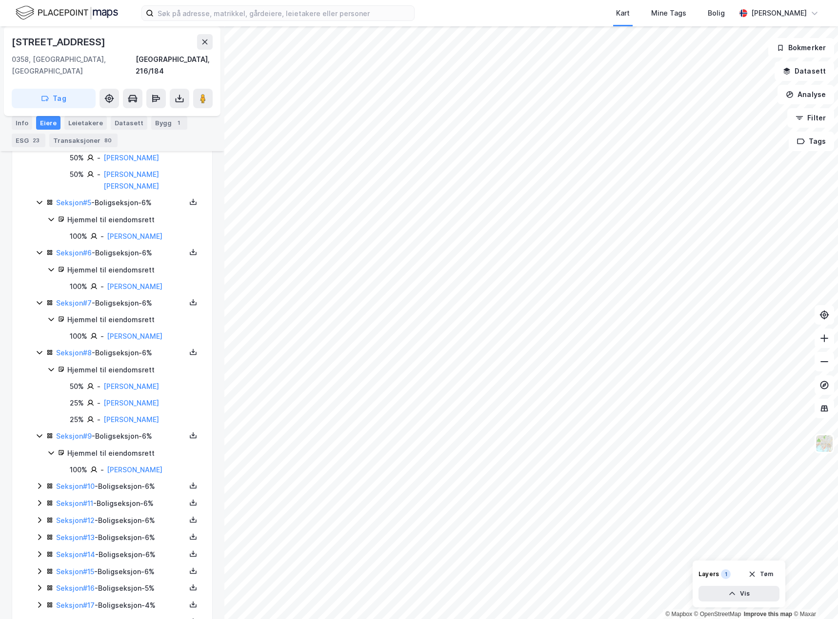
scroll to position [570, 0]
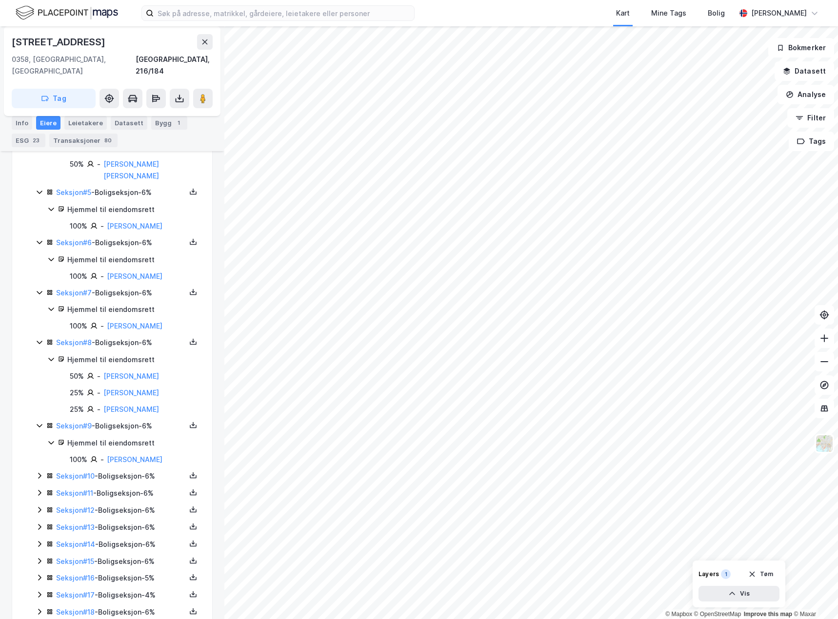
click at [40, 473] on icon at bounding box center [39, 476] width 3 height 6
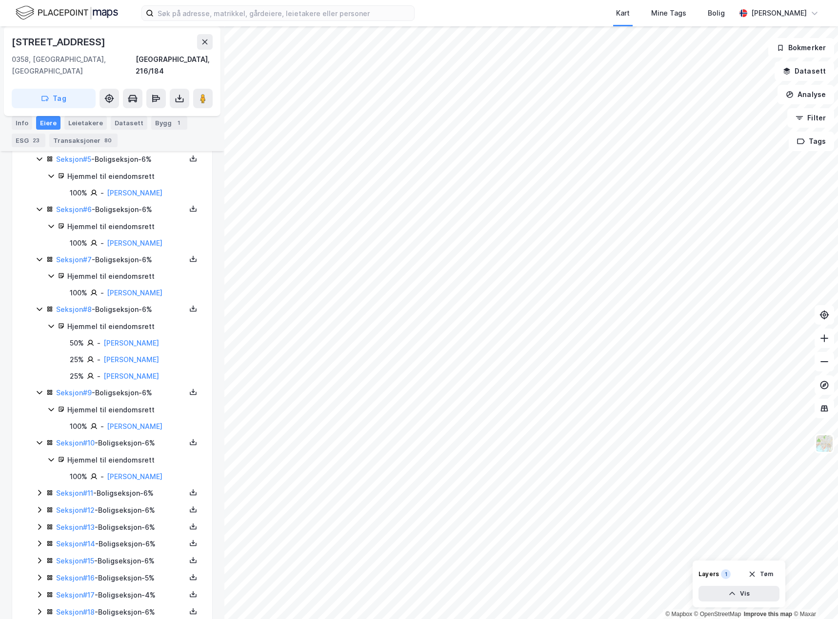
click at [37, 489] on icon at bounding box center [40, 493] width 8 height 8
click at [37, 506] on icon at bounding box center [40, 510] width 8 height 8
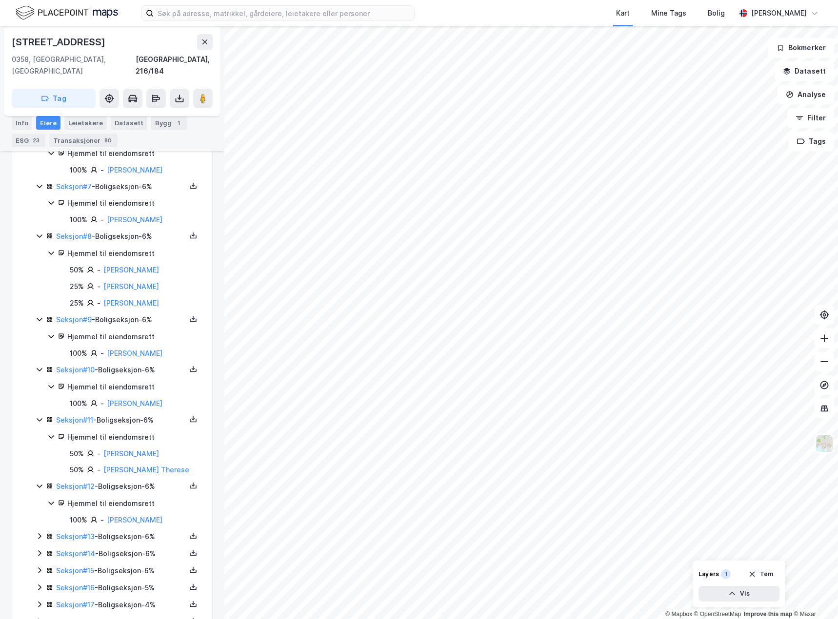
scroll to position [686, 0]
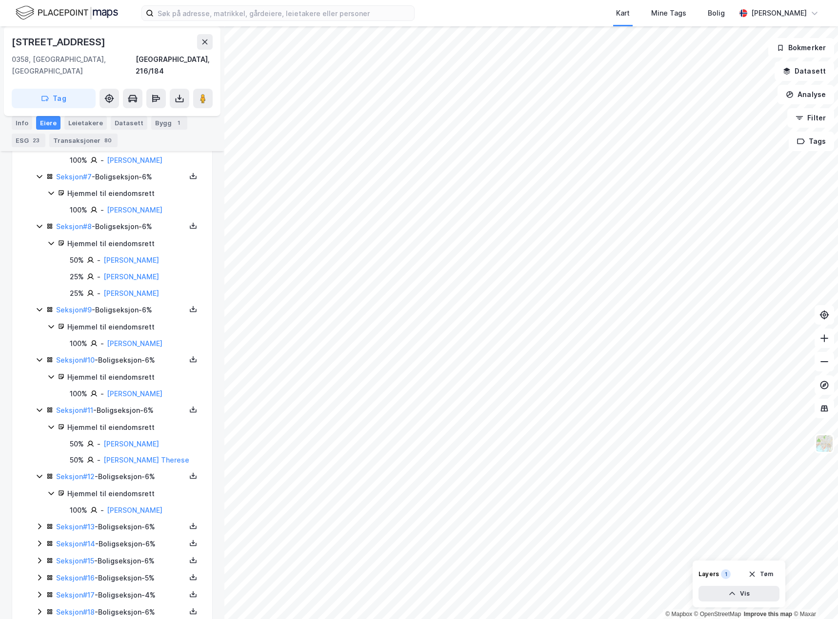
click at [40, 524] on icon at bounding box center [39, 527] width 3 height 6
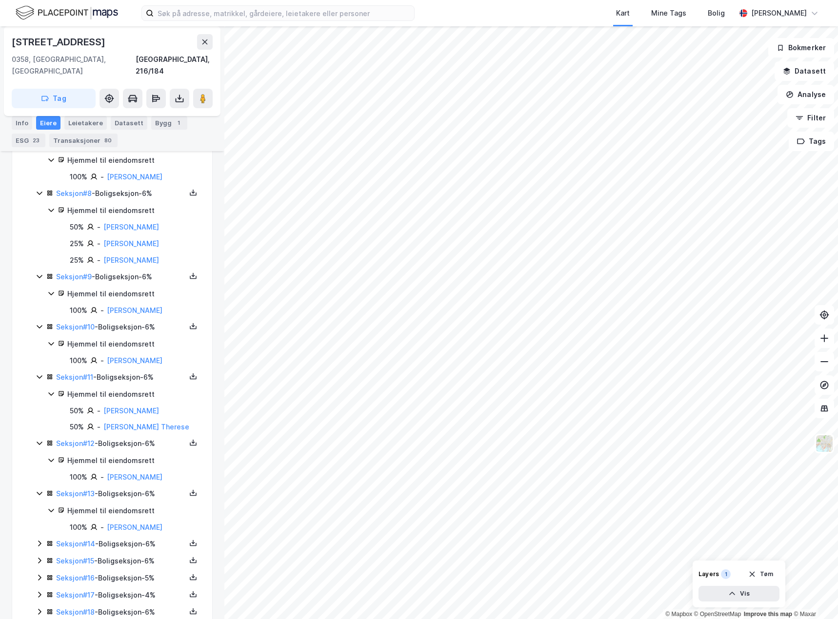
click at [38, 540] on icon at bounding box center [40, 544] width 8 height 8
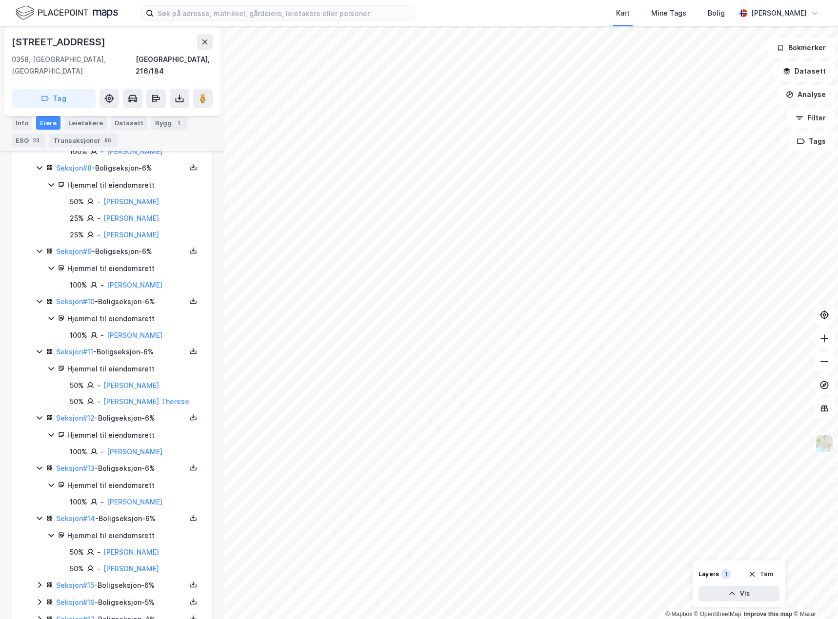
scroll to position [769, 0]
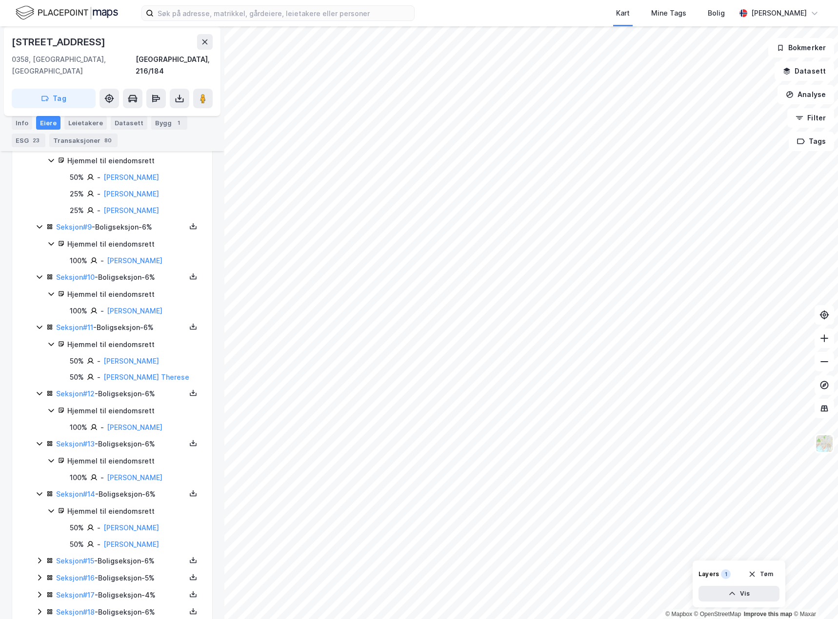
click at [35, 538] on div "Seksjoner ( 18 ) Seksjon # 1 - Boligseksjon - 6% Hjemmel til eiendomsrett 100% …" at bounding box center [112, 135] width 177 height 966
click at [38, 557] on icon at bounding box center [40, 561] width 8 height 8
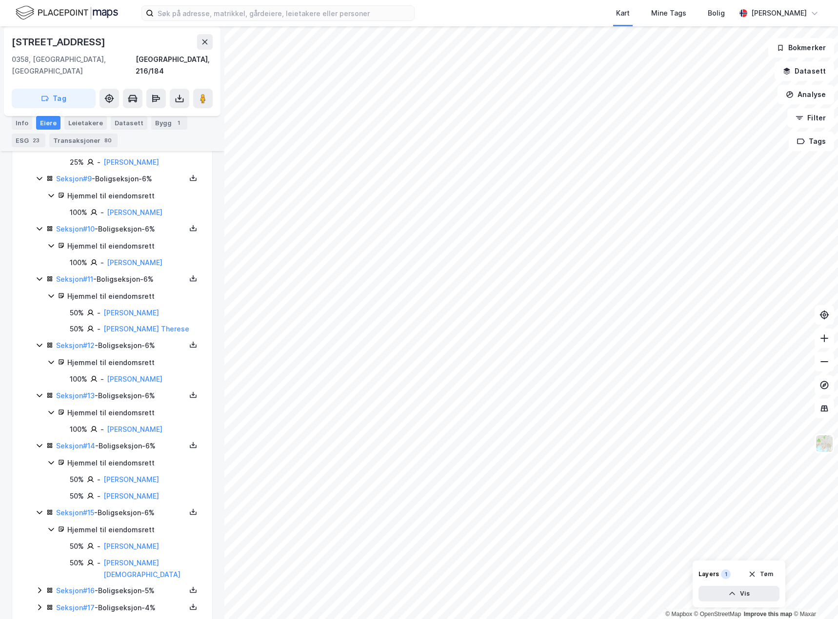
scroll to position [818, 0]
click at [39, 586] on icon at bounding box center [40, 590] width 8 height 8
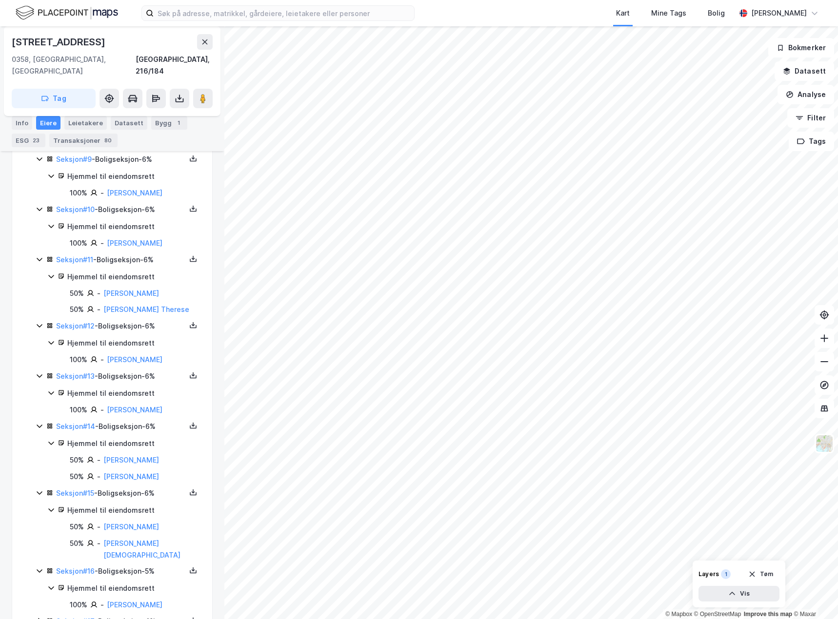
scroll to position [851, 0]
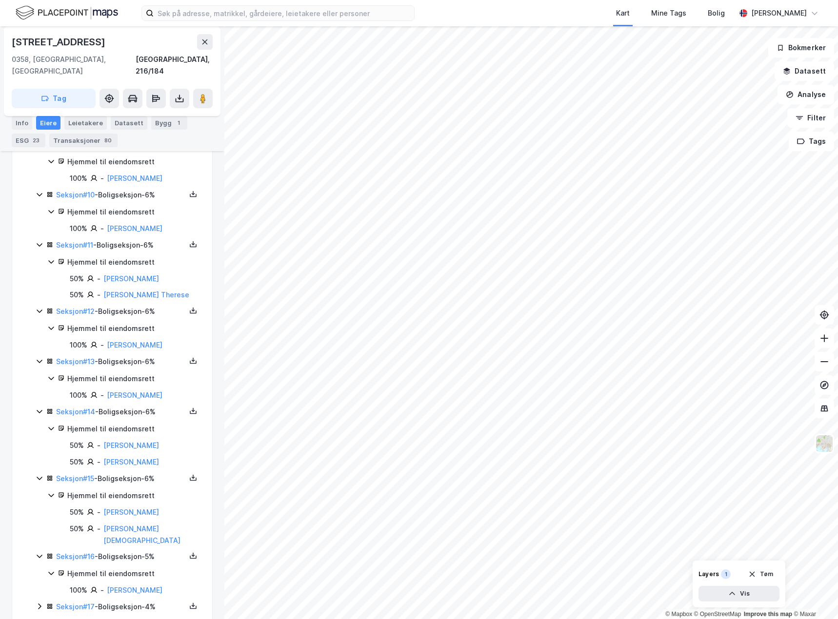
click at [41, 603] on icon at bounding box center [40, 607] width 8 height 8
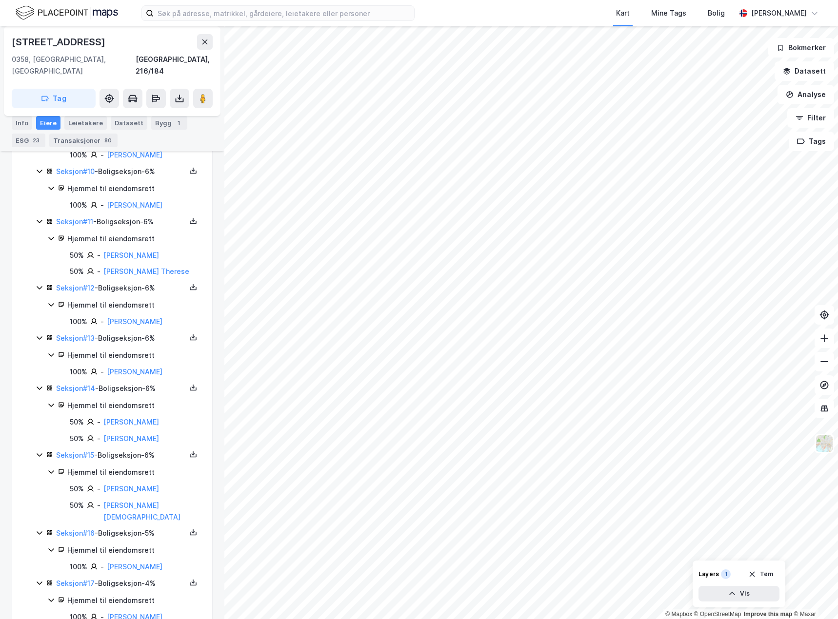
scroll to position [884, 0]
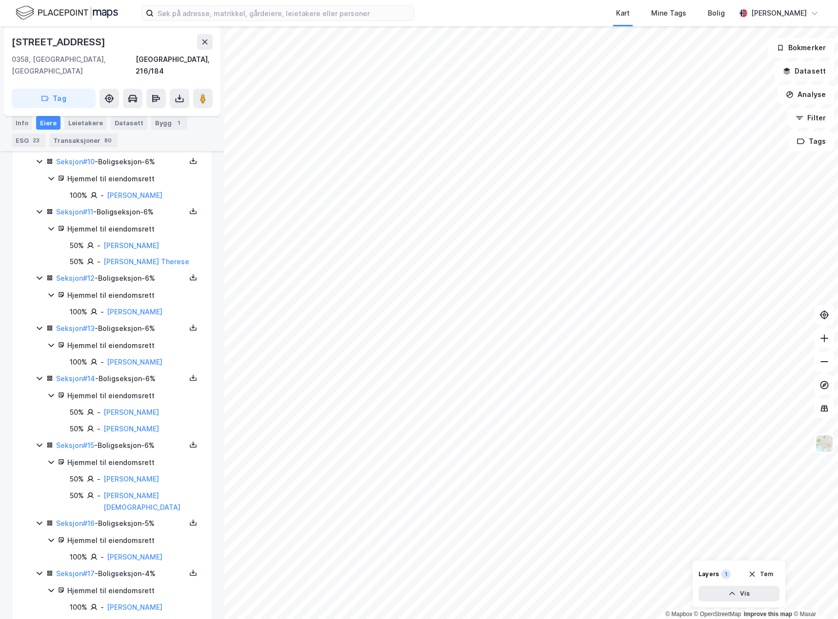
click at [37, 619] on icon at bounding box center [40, 624] width 8 height 8
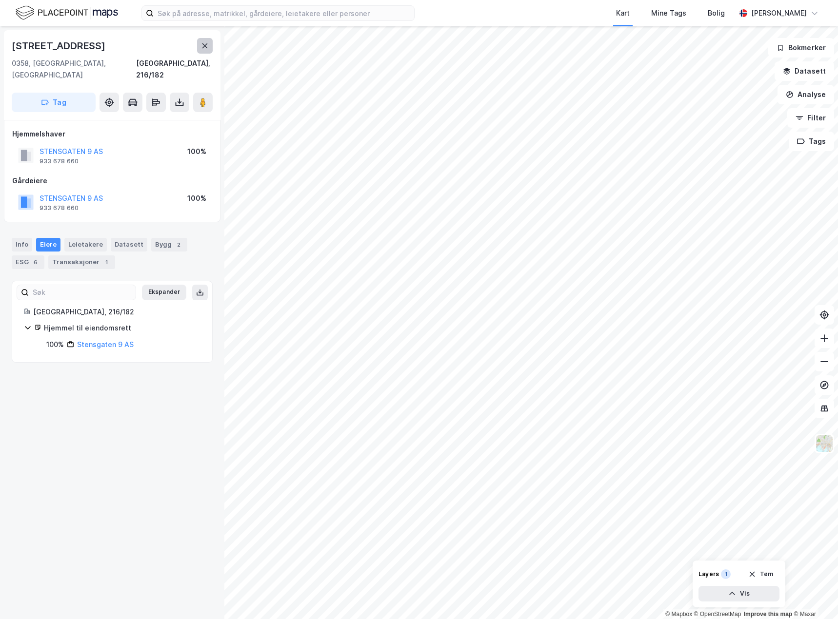
click at [203, 42] on icon at bounding box center [205, 46] width 8 height 8
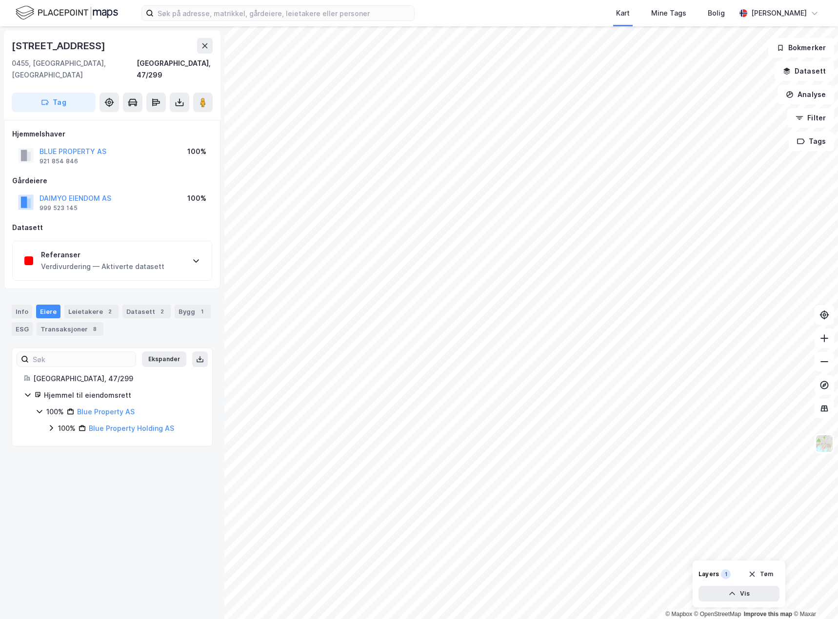
click at [157, 249] on div "Referanser" at bounding box center [102, 255] width 123 height 12
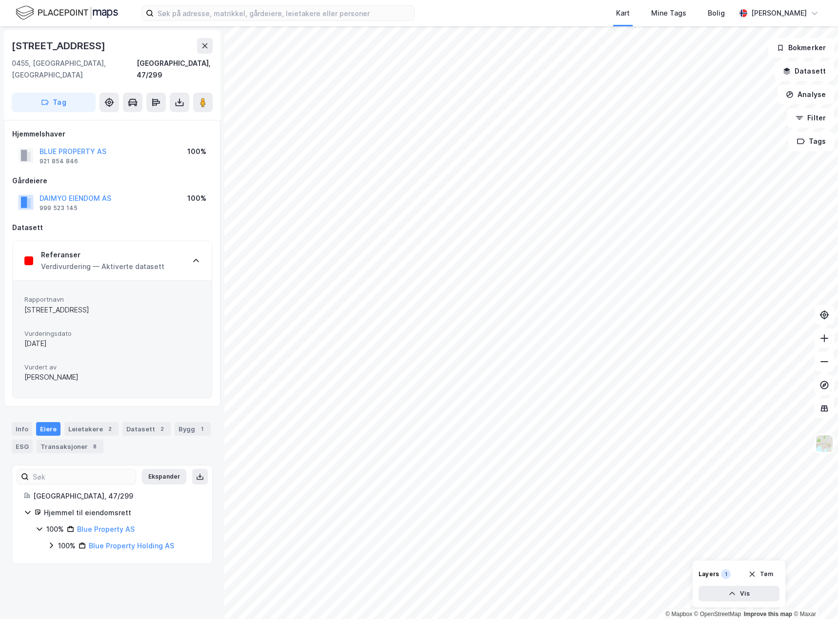
click at [152, 197] on div "© Mapbox © OpenStreetMap Improve this map © Maxar [STREET_ADDRESS], 47/299 Tag …" at bounding box center [419, 322] width 838 height 593
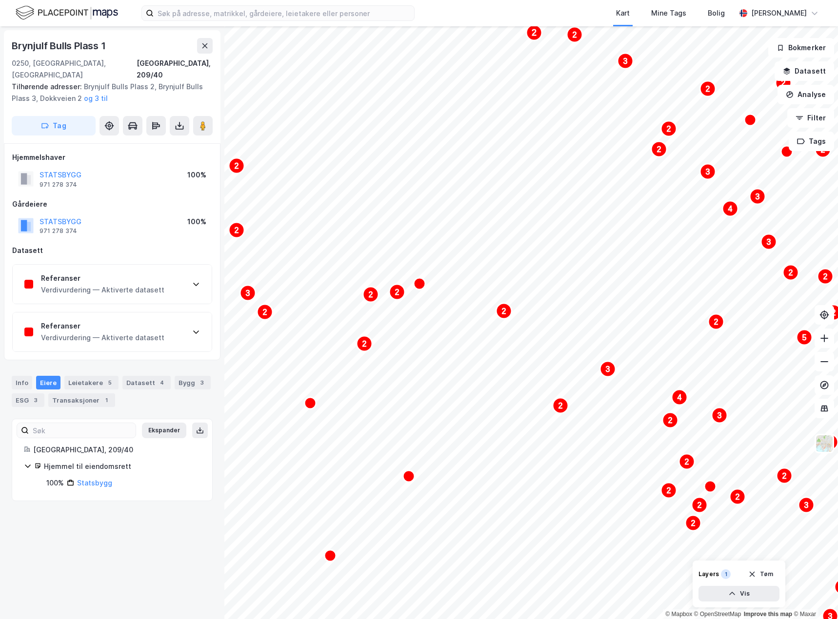
click at [199, 280] on icon at bounding box center [196, 284] width 8 height 8
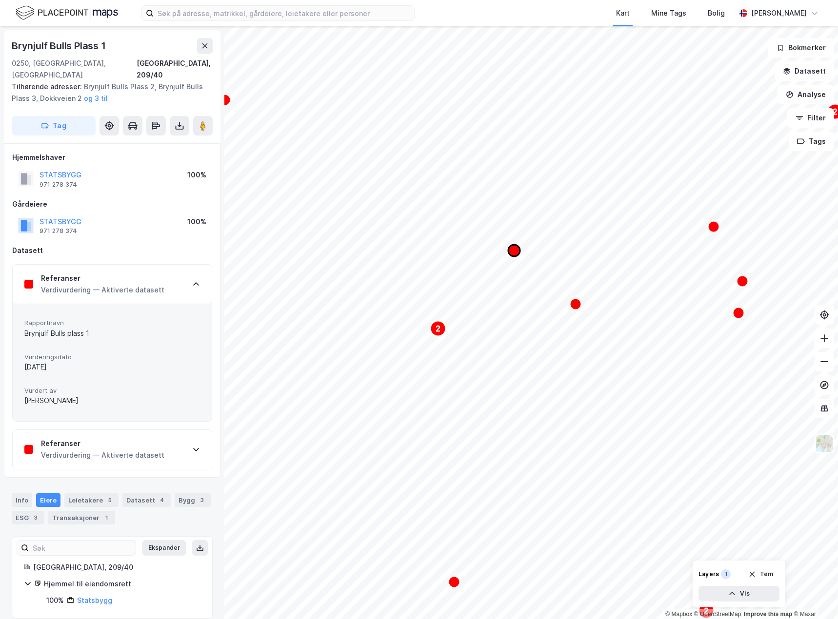
click at [515, 252] on icon "Map marker" at bounding box center [514, 251] width 12 height 12
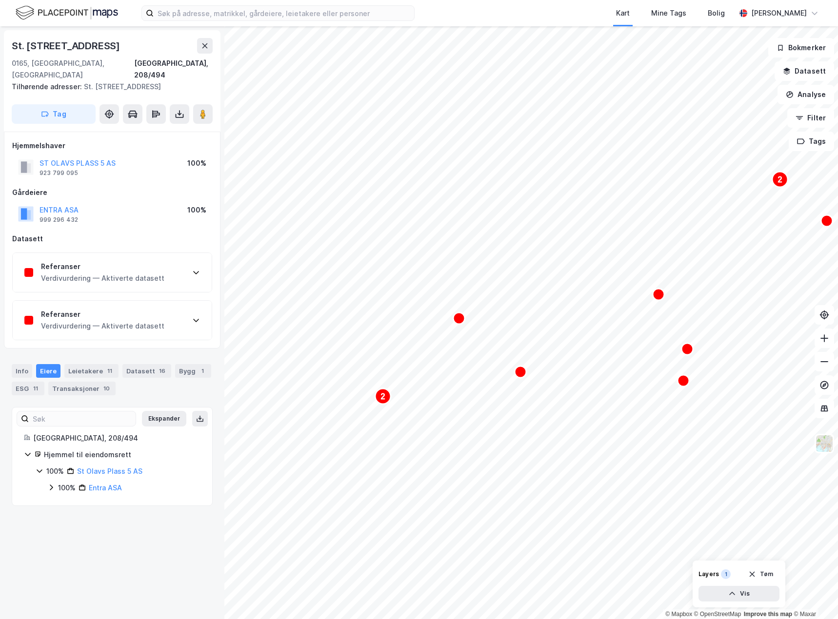
click at [178, 268] on div "Referanser Verdivurdering — Aktiverte datasett" at bounding box center [112, 272] width 199 height 39
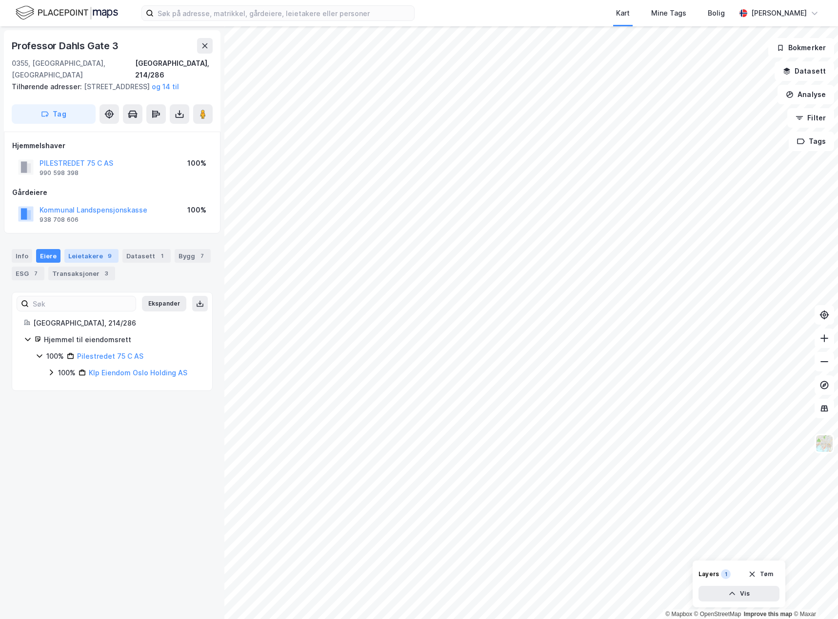
click at [93, 250] on div "Leietakere 9" at bounding box center [91, 256] width 54 height 14
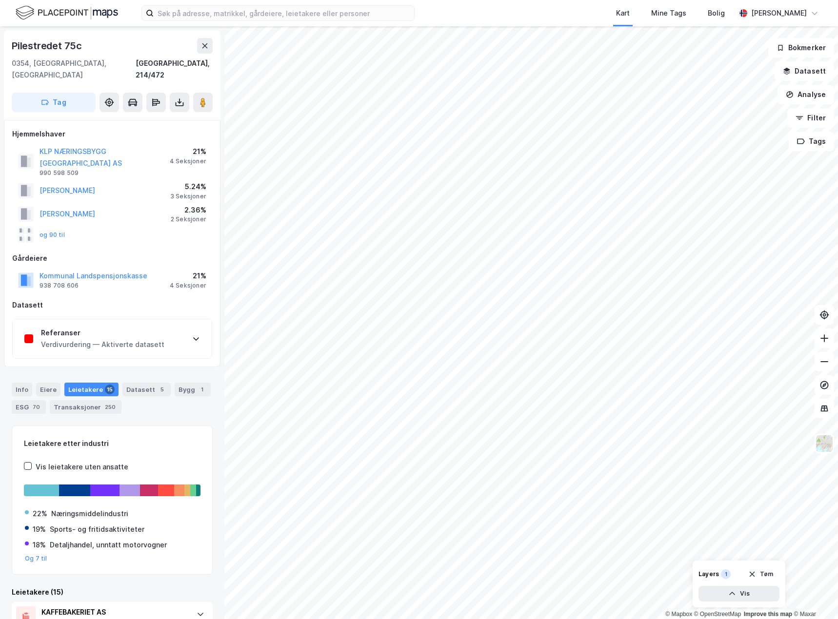
click at [144, 327] on div "Referanser" at bounding box center [102, 333] width 123 height 12
